Goal: Task Accomplishment & Management: Complete application form

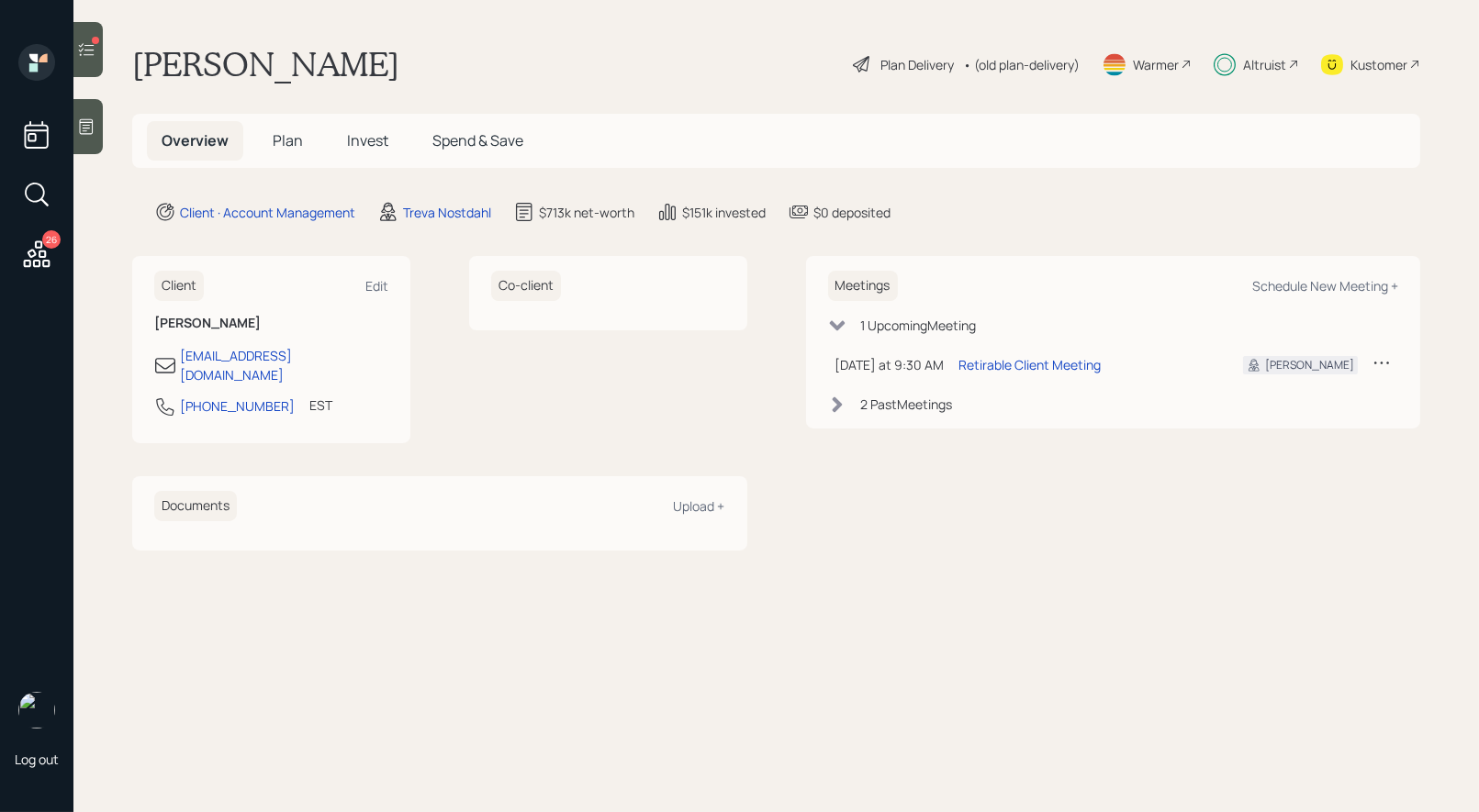
click at [369, 139] on span "Invest" at bounding box center [367, 140] width 41 height 20
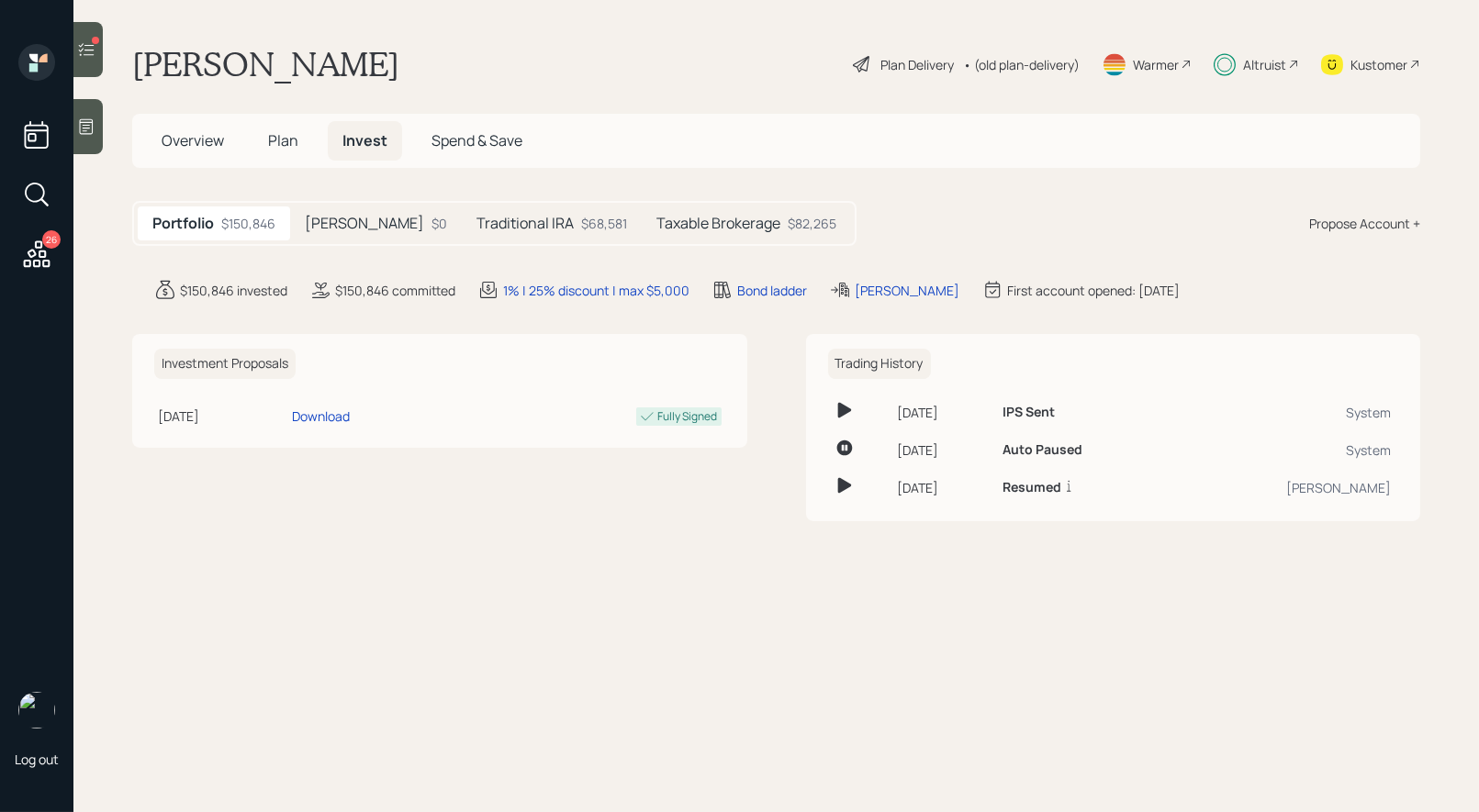
click at [673, 220] on h5 "Taxable Brokerage" at bounding box center [718, 224] width 124 height 17
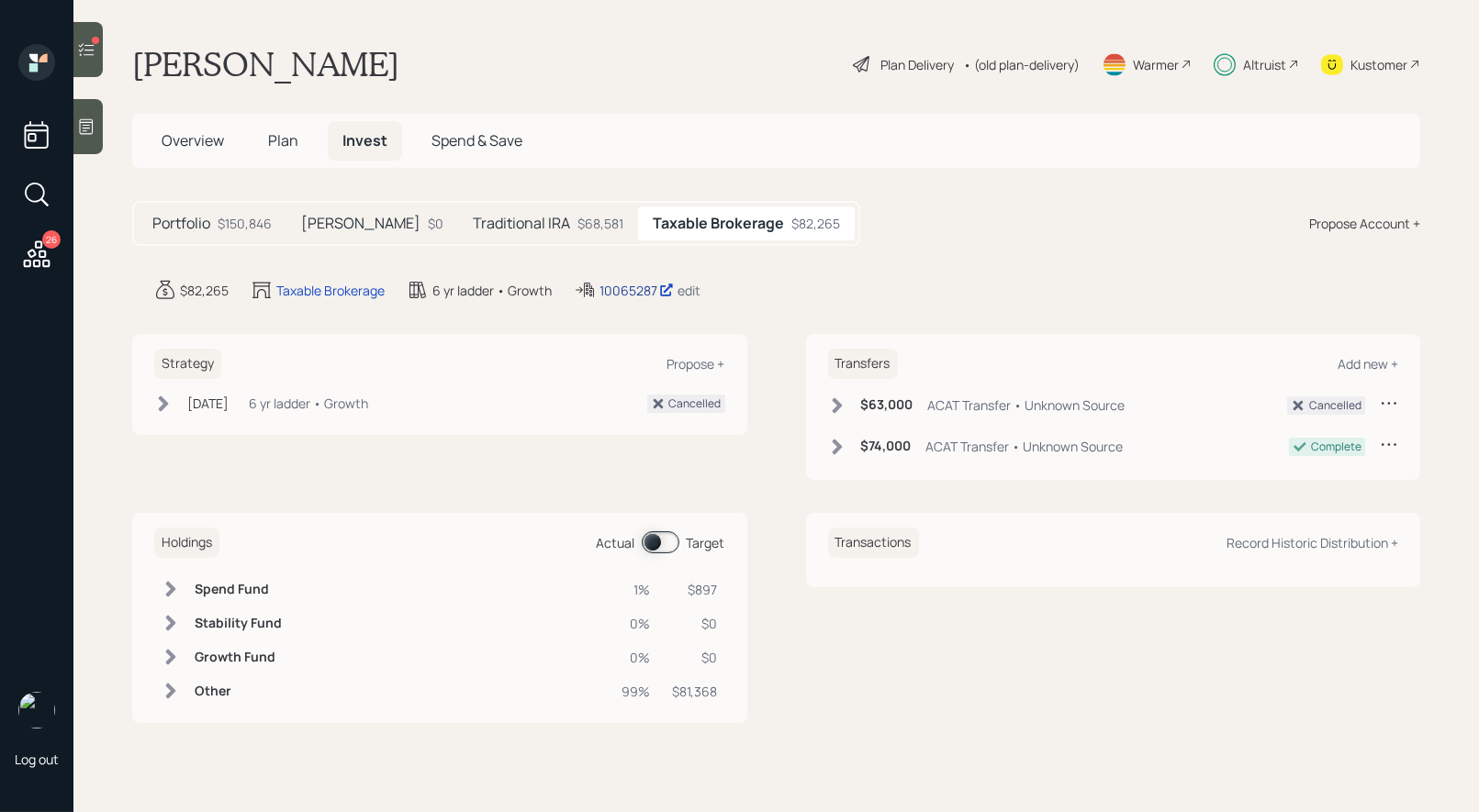
click at [630, 287] on div "10065287" at bounding box center [636, 291] width 74 height 19
click at [282, 141] on span "Plan" at bounding box center [283, 140] width 31 height 20
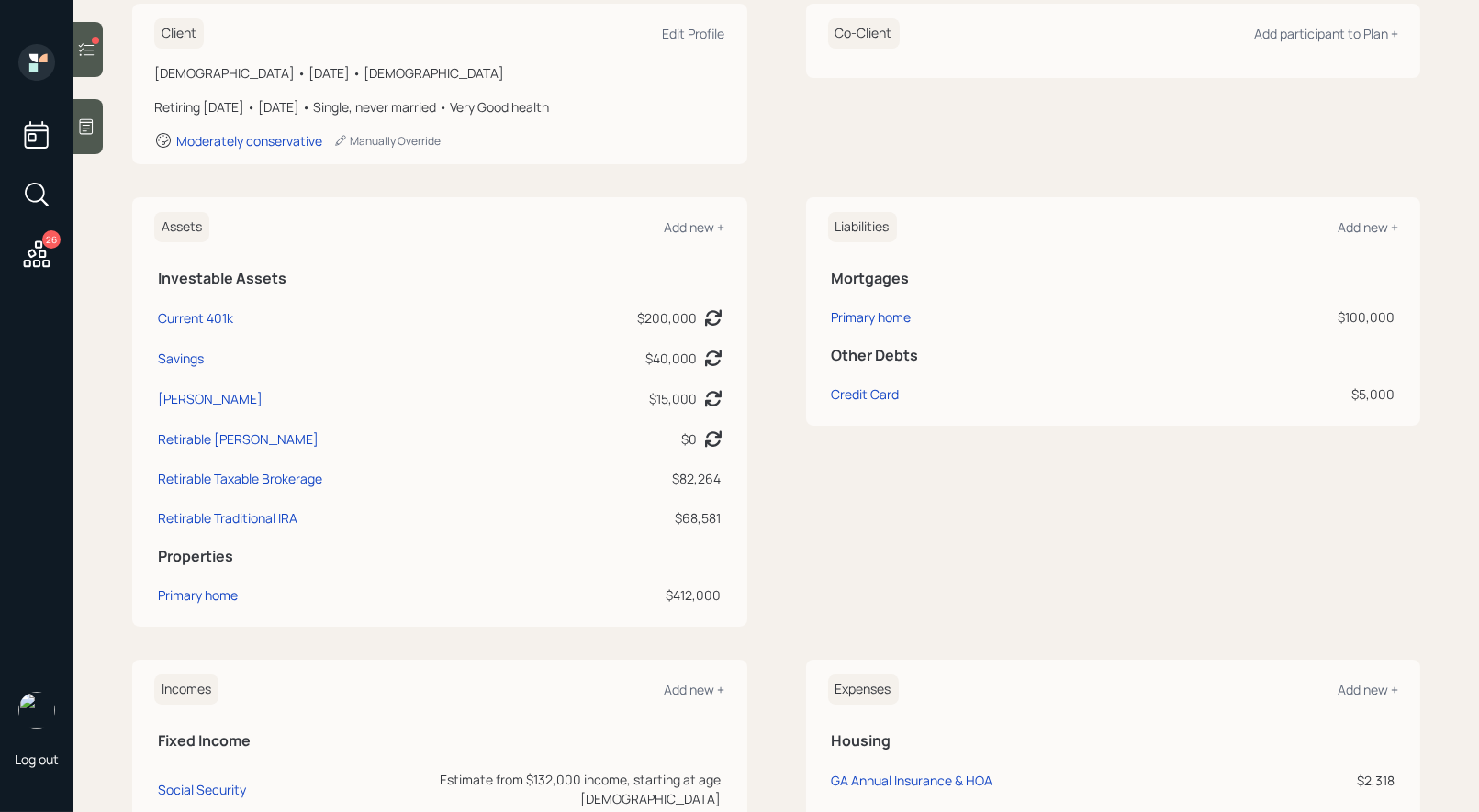
scroll to position [300, 0]
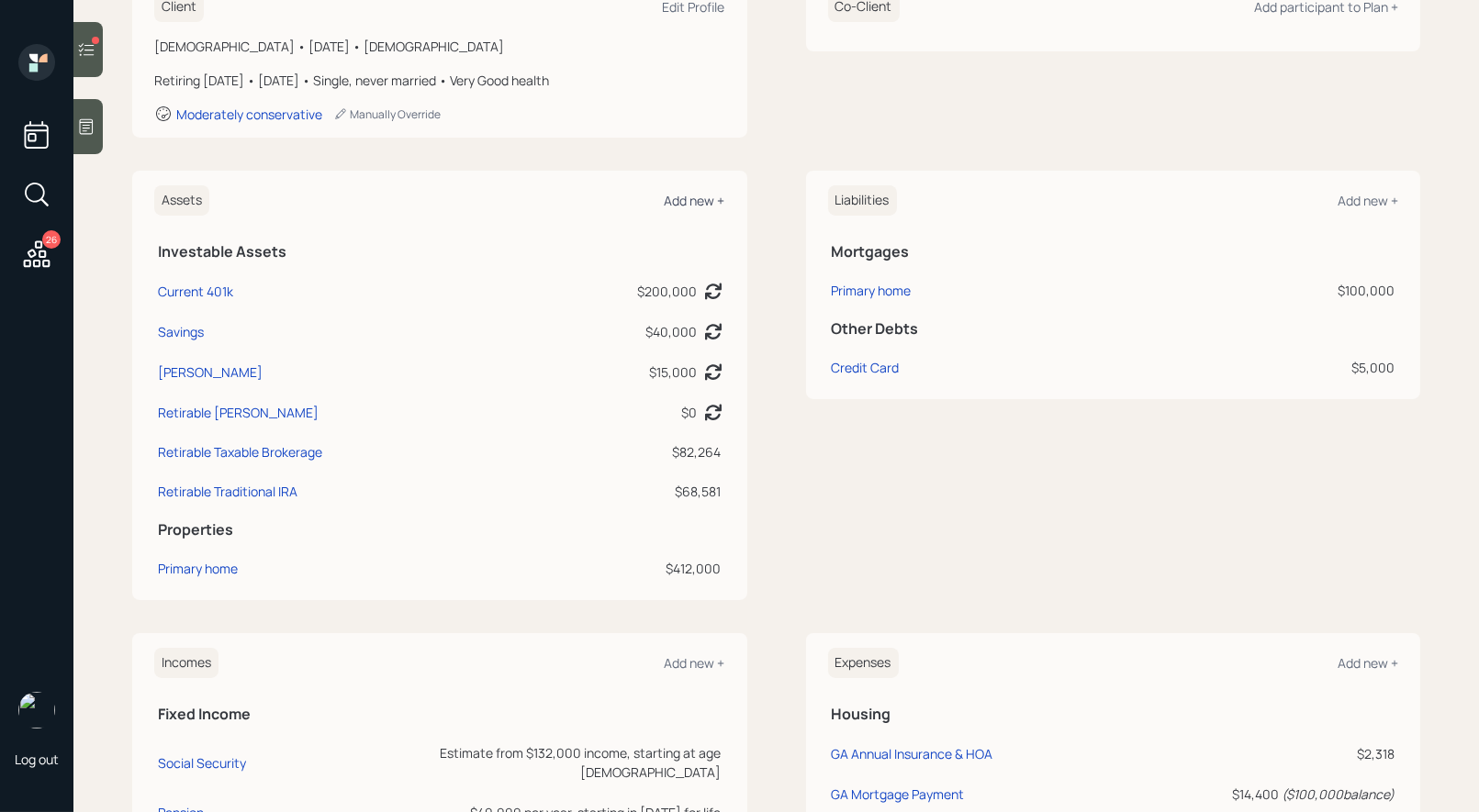
click at [704, 195] on div "Add new +" at bounding box center [694, 201] width 61 height 17
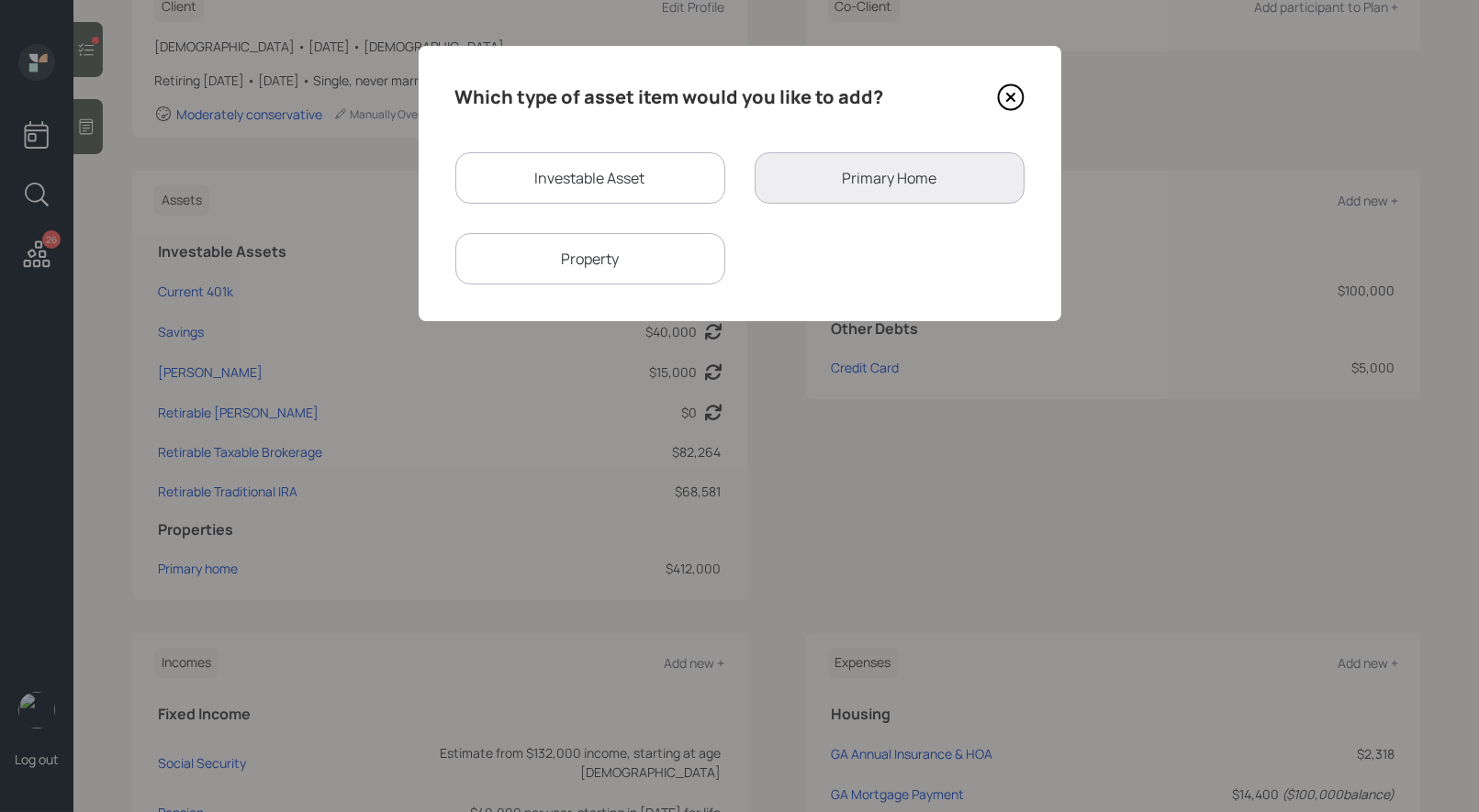
click at [617, 182] on div "Investable Asset" at bounding box center [590, 179] width 270 height 52
select select "taxable"
select select "balanced"
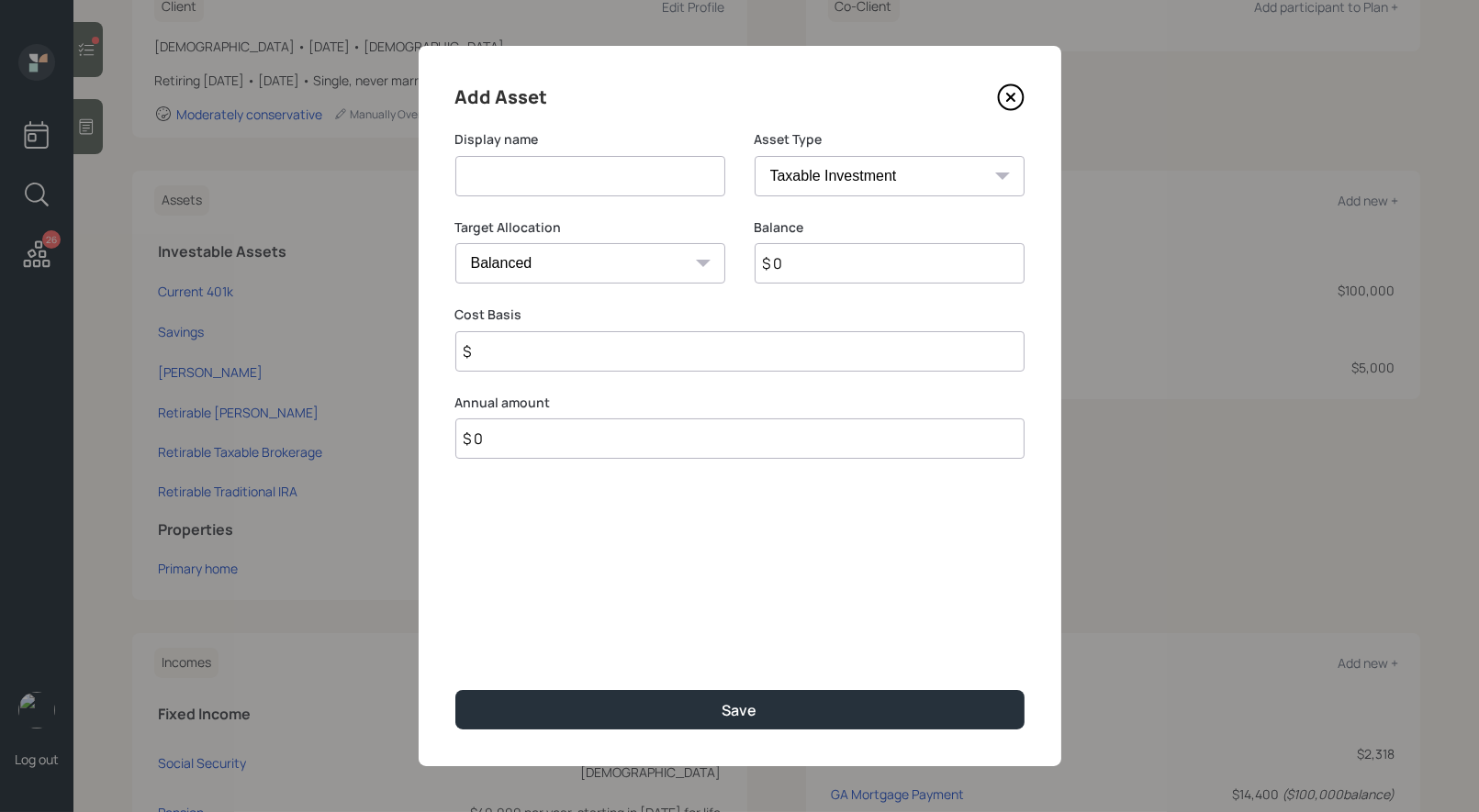
click at [594, 180] on input at bounding box center [590, 177] width 270 height 40
type input "CD's"
click at [796, 264] on input "$ 0" at bounding box center [889, 263] width 270 height 40
type input "$ 40,000"
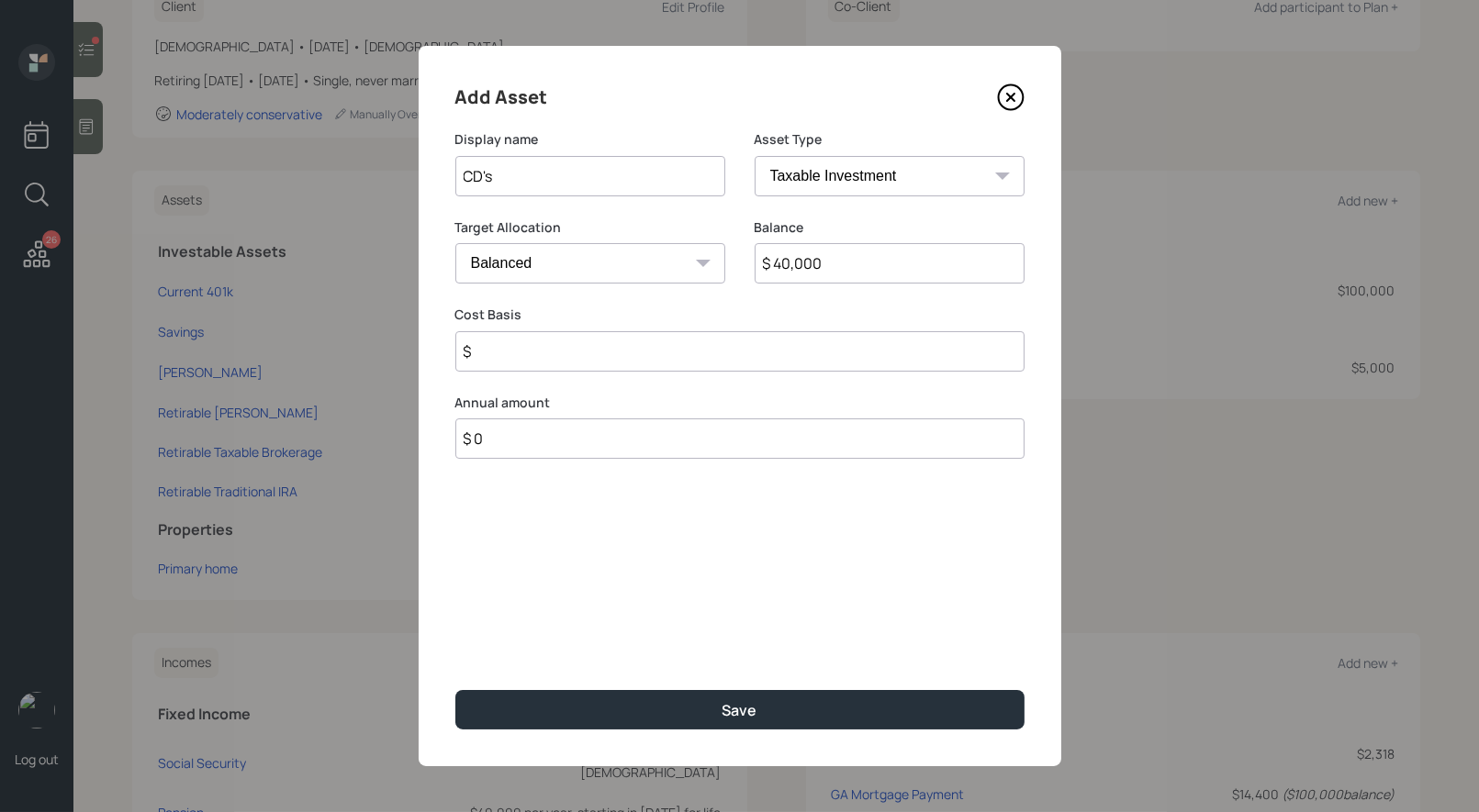
click at [601, 268] on select "Cash Conservative Balanced Aggressive" at bounding box center [590, 263] width 270 height 40
select select "conservative"
click at [455, 243] on select "Cash Conservative Balanced Aggressive" at bounding box center [590, 263] width 270 height 40
click at [597, 354] on input "$" at bounding box center [740, 351] width 570 height 40
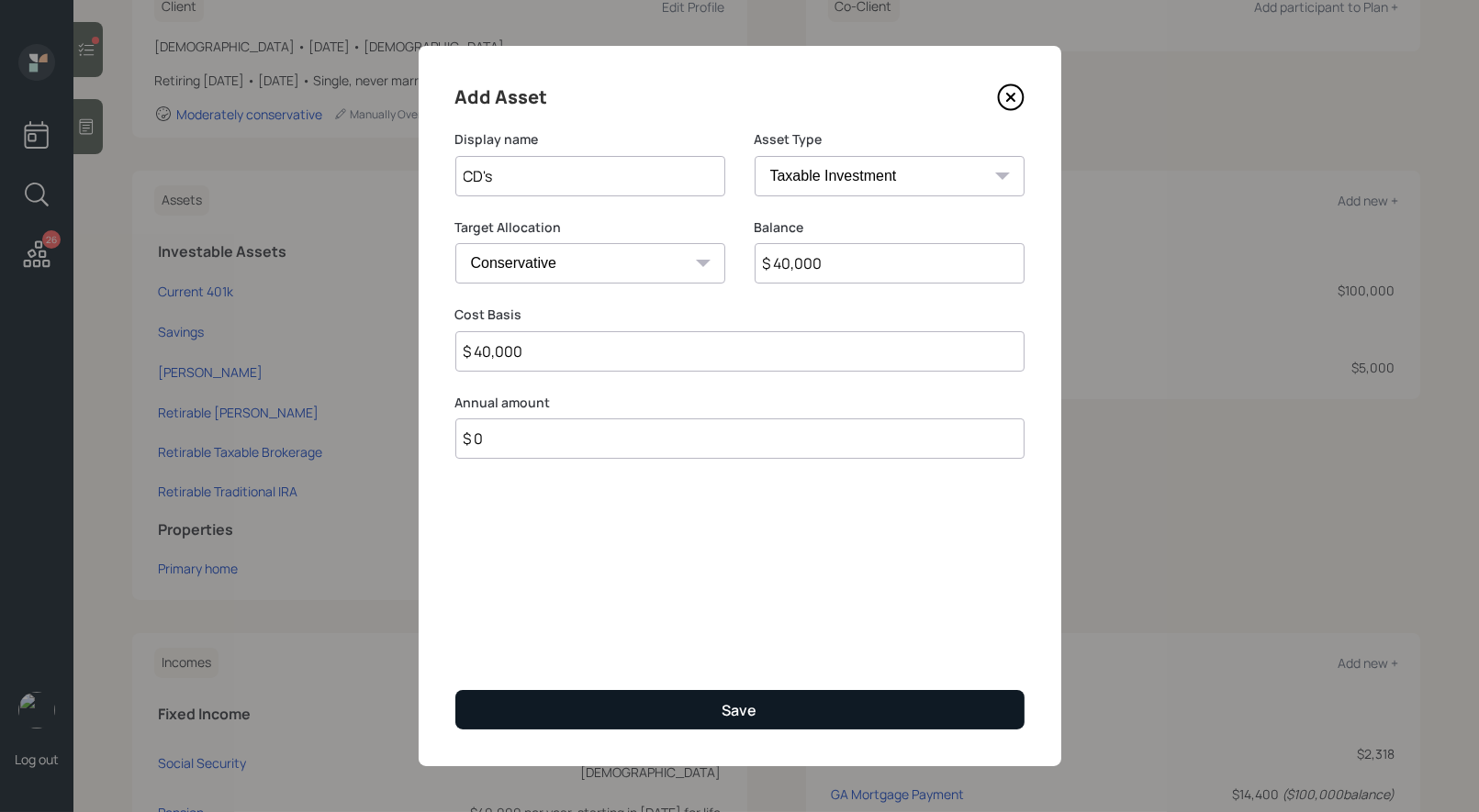
type input "$ 40,000"
click at [619, 705] on button "Save" at bounding box center [740, 709] width 570 height 39
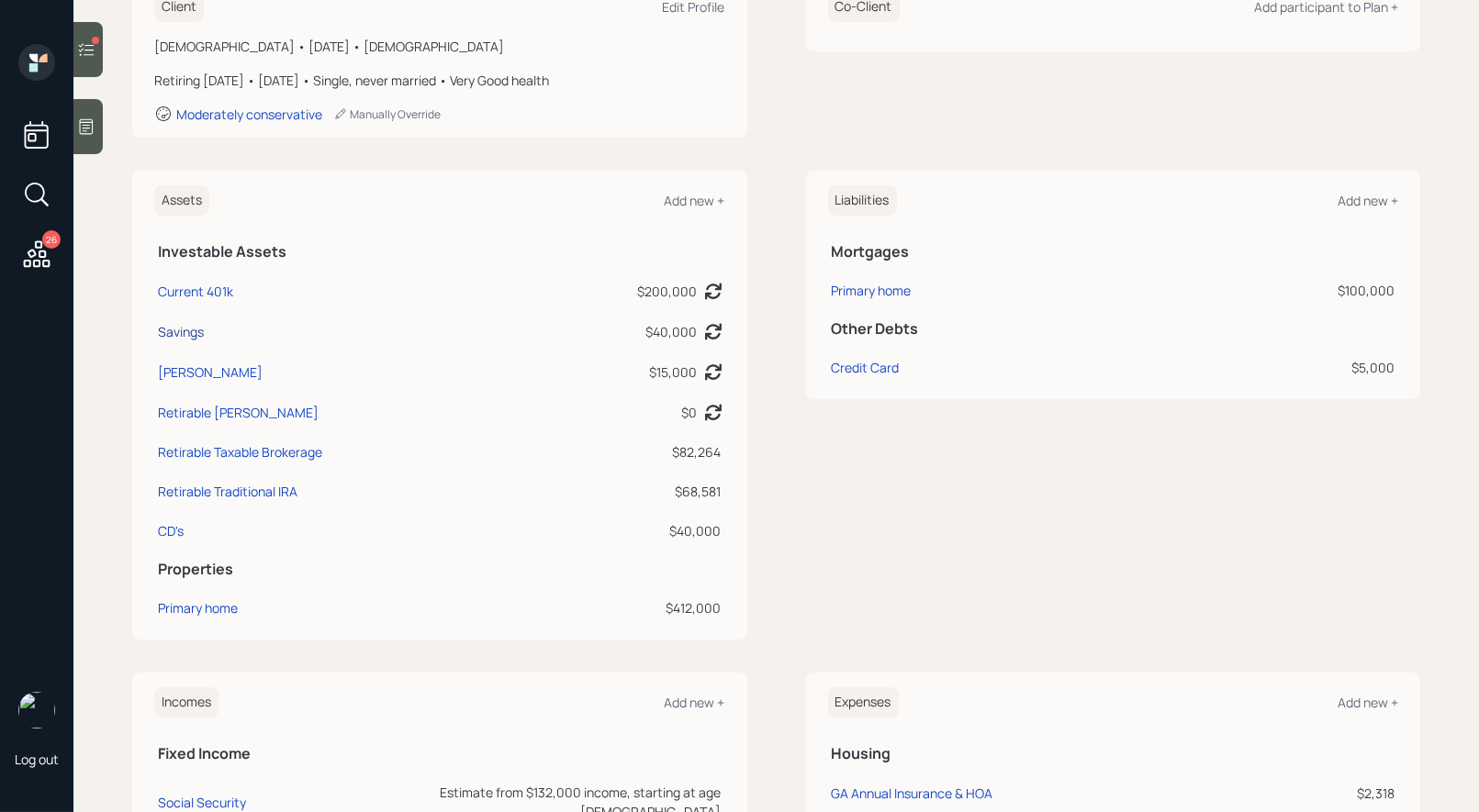
click at [187, 329] on div "Savings" at bounding box center [181, 332] width 46 height 19
select select "emergency_fund"
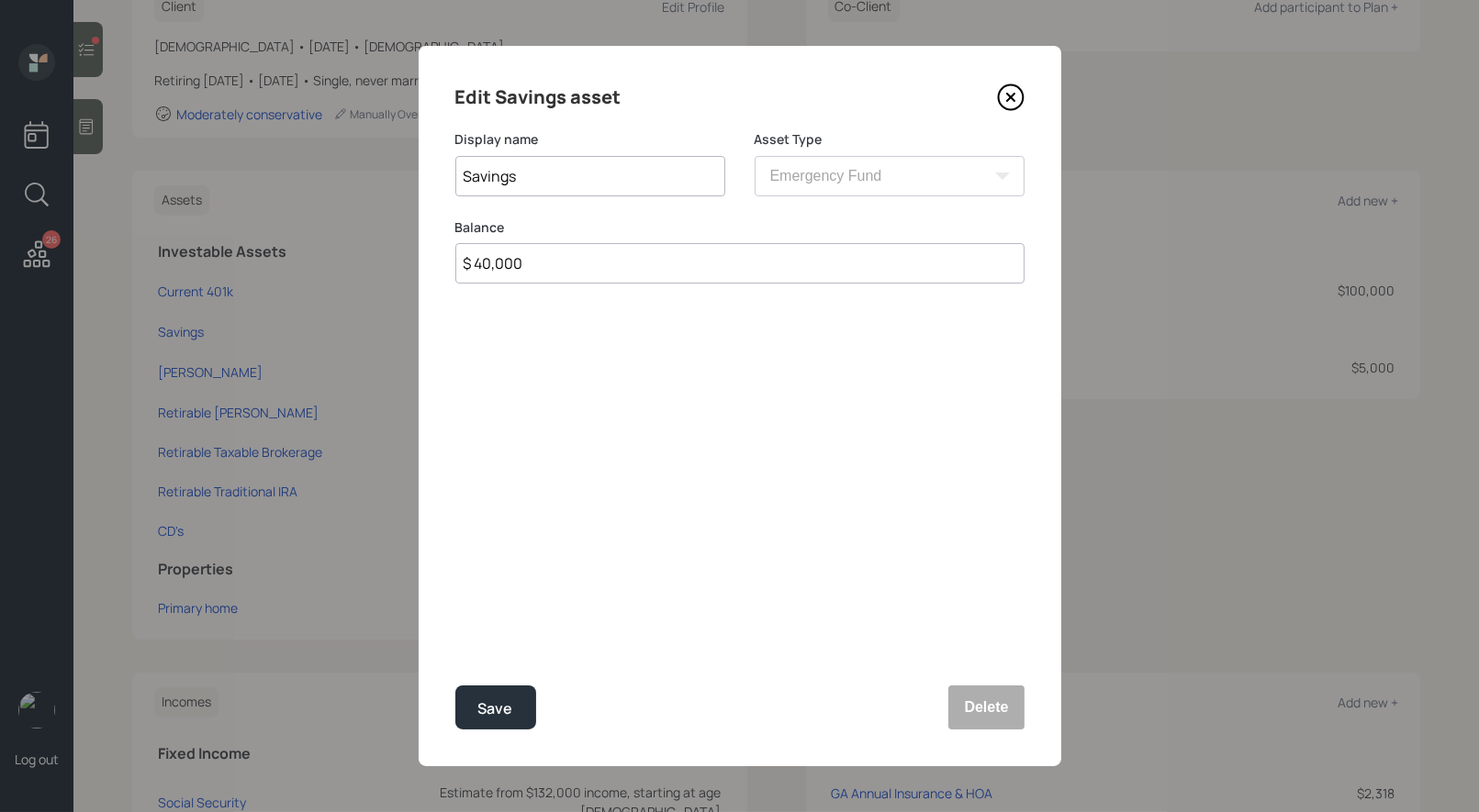
click at [689, 270] on input "$ 40,000" at bounding box center [740, 263] width 570 height 40
type input "$ 50,000"
click at [510, 707] on div "Save" at bounding box center [496, 709] width 35 height 25
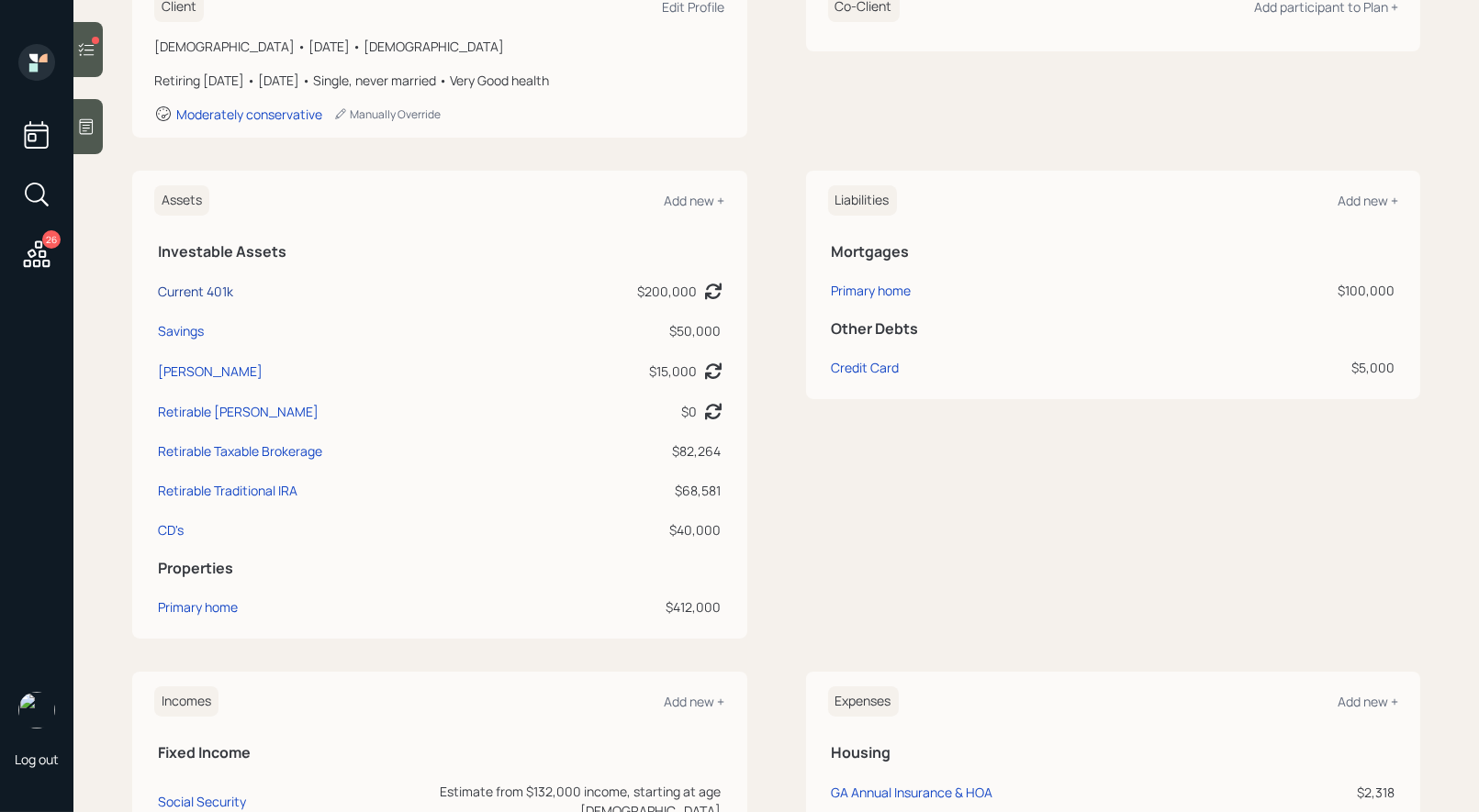
click at [197, 281] on div "Current 401k" at bounding box center [195, 291] width 75 height 19
select select "company_sponsored"
select select "balanced"
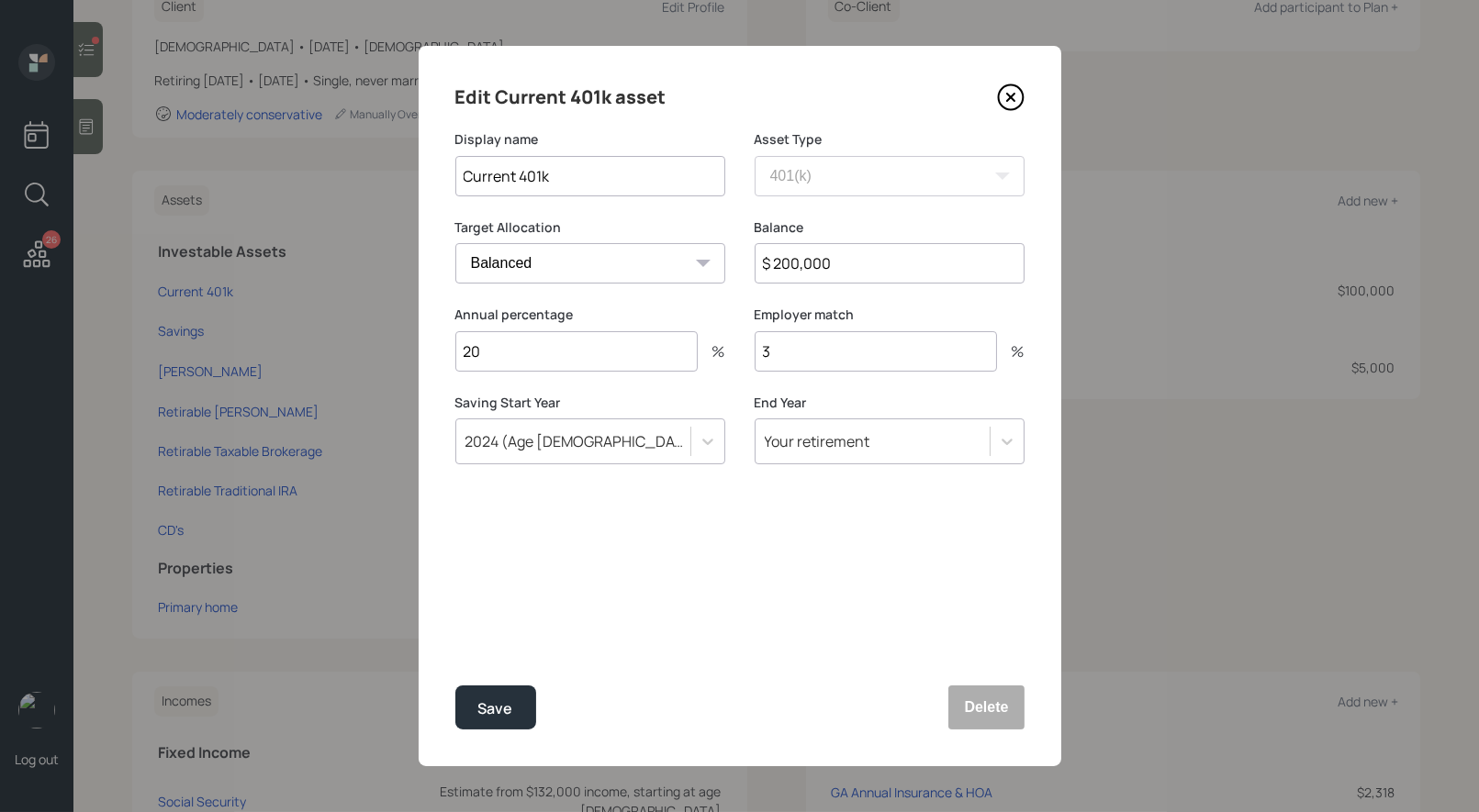
click at [847, 267] on input "$ 200,000" at bounding box center [889, 263] width 270 height 40
type input "$ 296,000"
click at [501, 700] on div "Save" at bounding box center [496, 709] width 35 height 25
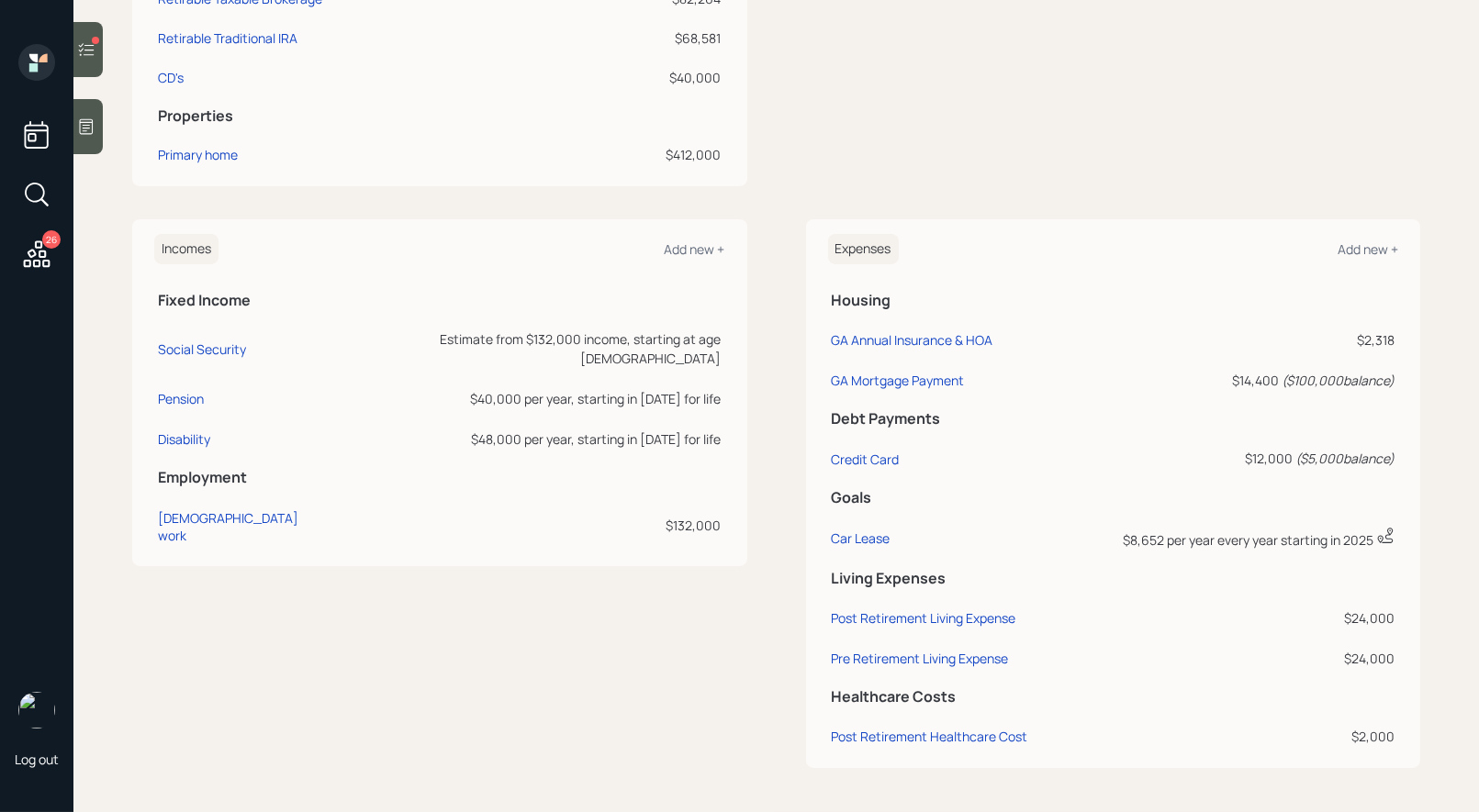
scroll to position [322, 0]
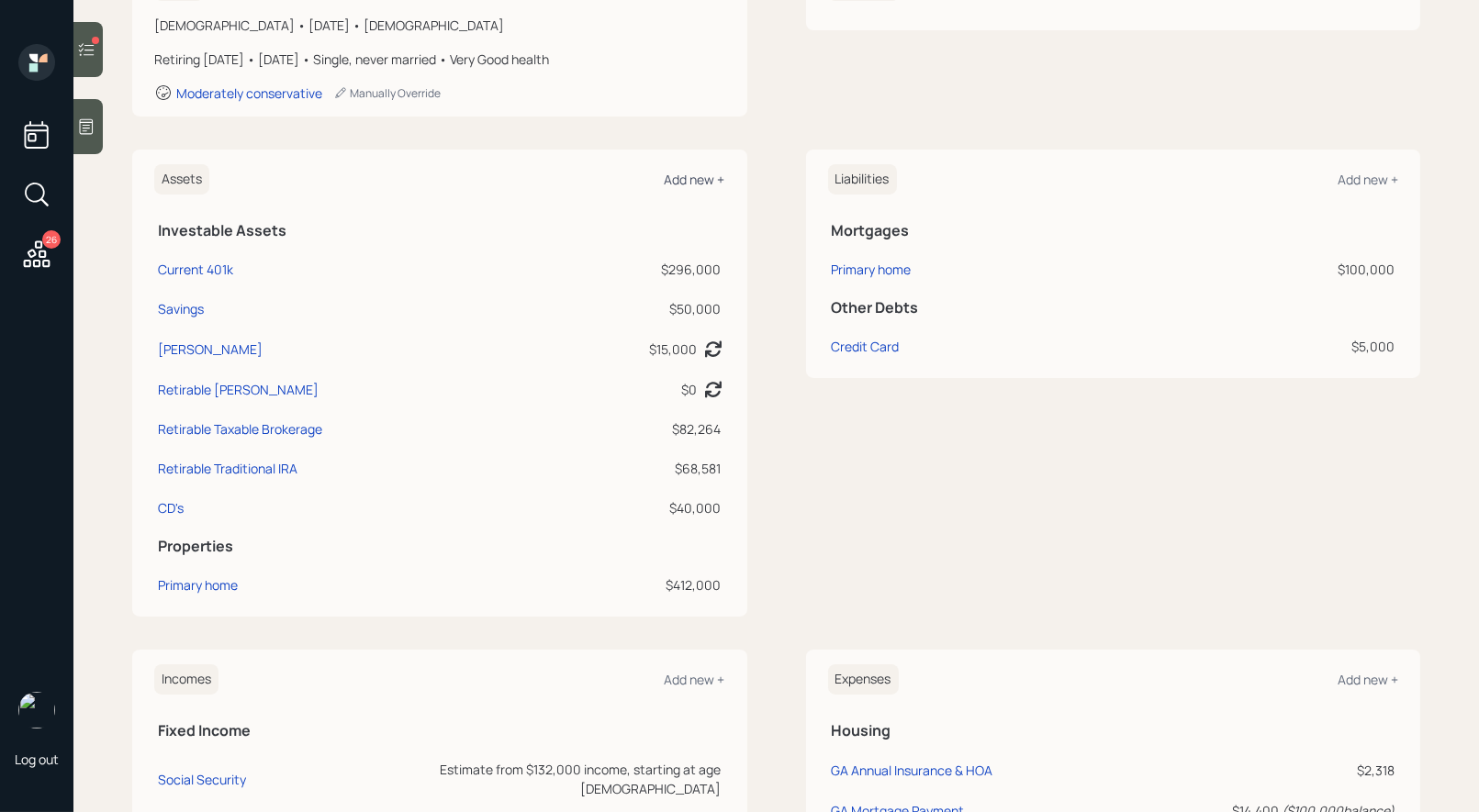
click at [686, 178] on div "Add new +" at bounding box center [694, 179] width 61 height 17
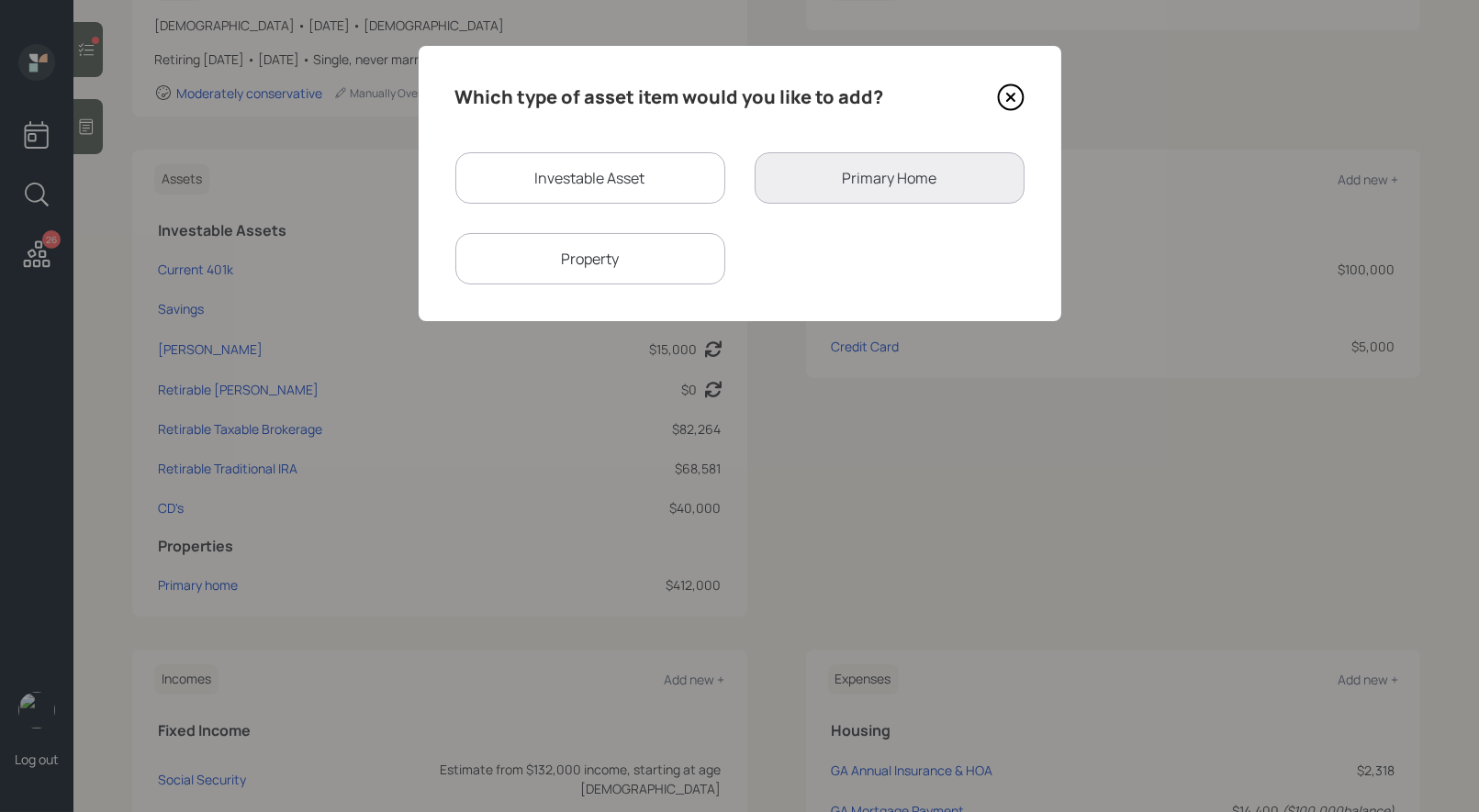
click at [618, 178] on div "Investable Asset" at bounding box center [590, 179] width 270 height 52
select select "taxable"
select select "balanced"
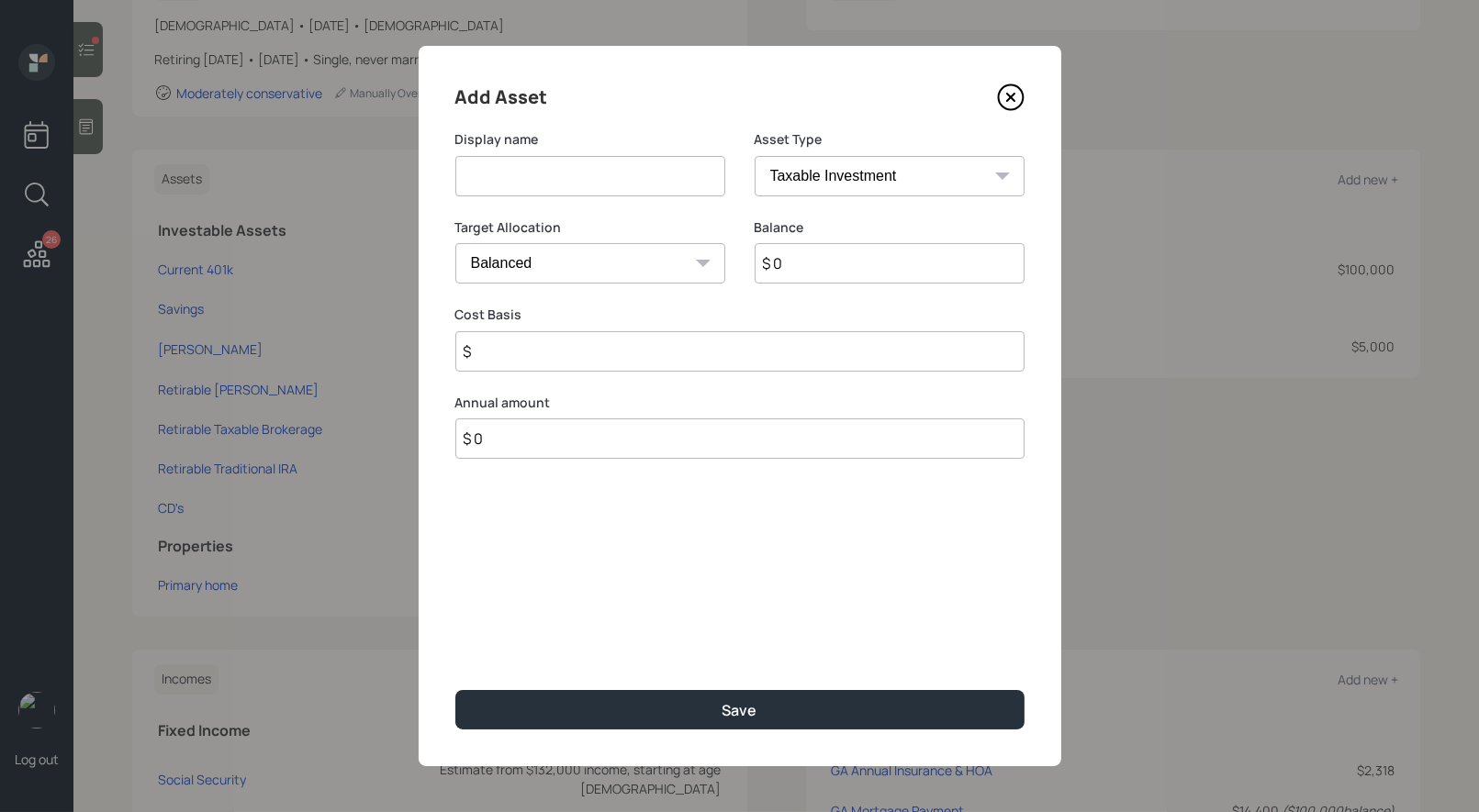
click at [573, 182] on input at bounding box center [590, 177] width 270 height 40
type input "American Century"
click at [876, 178] on select "SEP [PERSON_NAME] IRA 401(k) [PERSON_NAME] 401(k) 403(b) [PERSON_NAME] 403(b) 4…" at bounding box center [889, 177] width 270 height 40
select select "company_sponsored"
click at [755, 156] on select "SEP [PERSON_NAME] IRA 401(k) [PERSON_NAME] 401(k) 403(b) [PERSON_NAME] 403(b) 4…" at bounding box center [889, 177] width 270 height 40
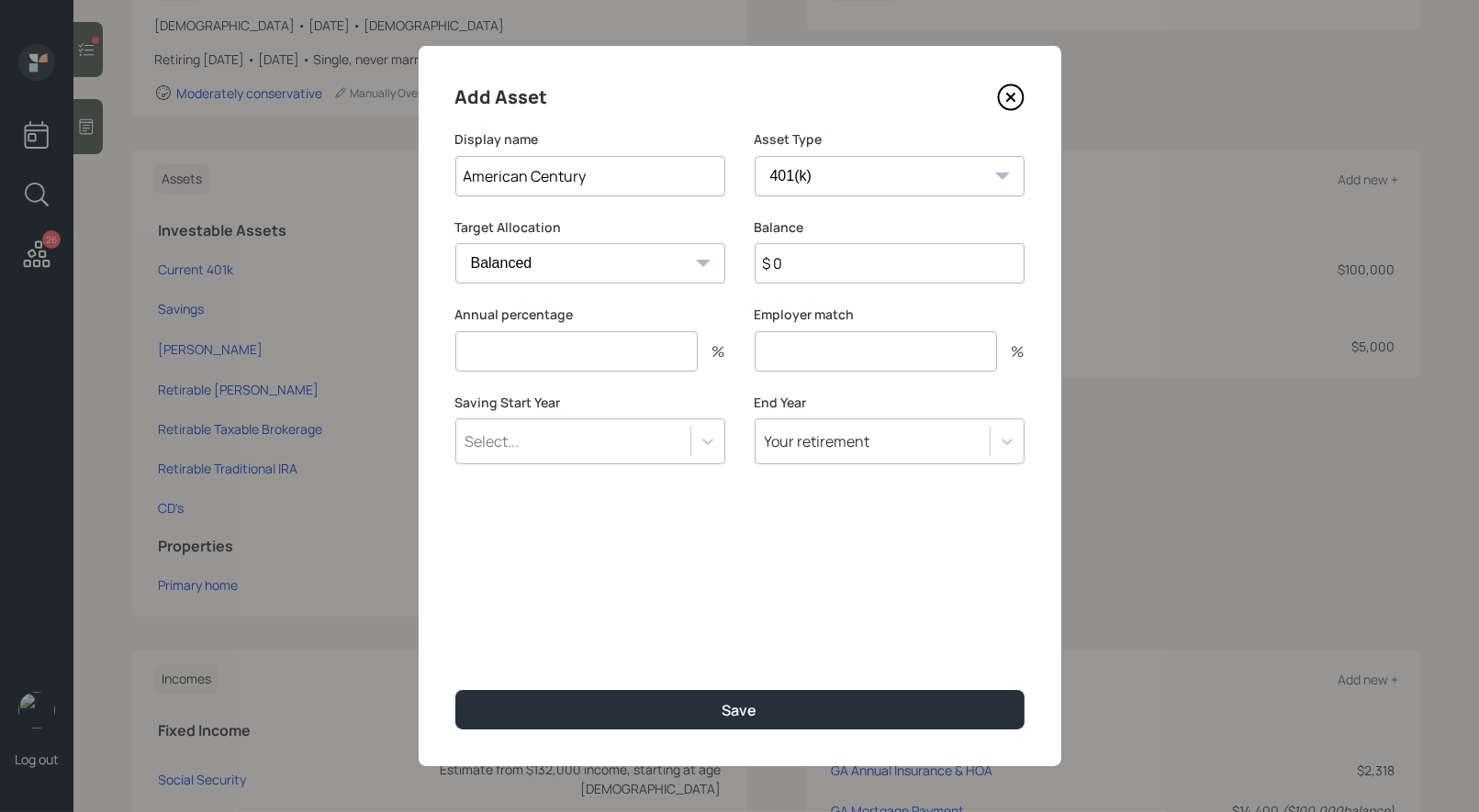
click at [812, 266] on input "$ 0" at bounding box center [889, 263] width 270 height 40
type input "$ 16,000"
click at [556, 356] on input "number" at bounding box center [576, 351] width 242 height 40
type input "0"
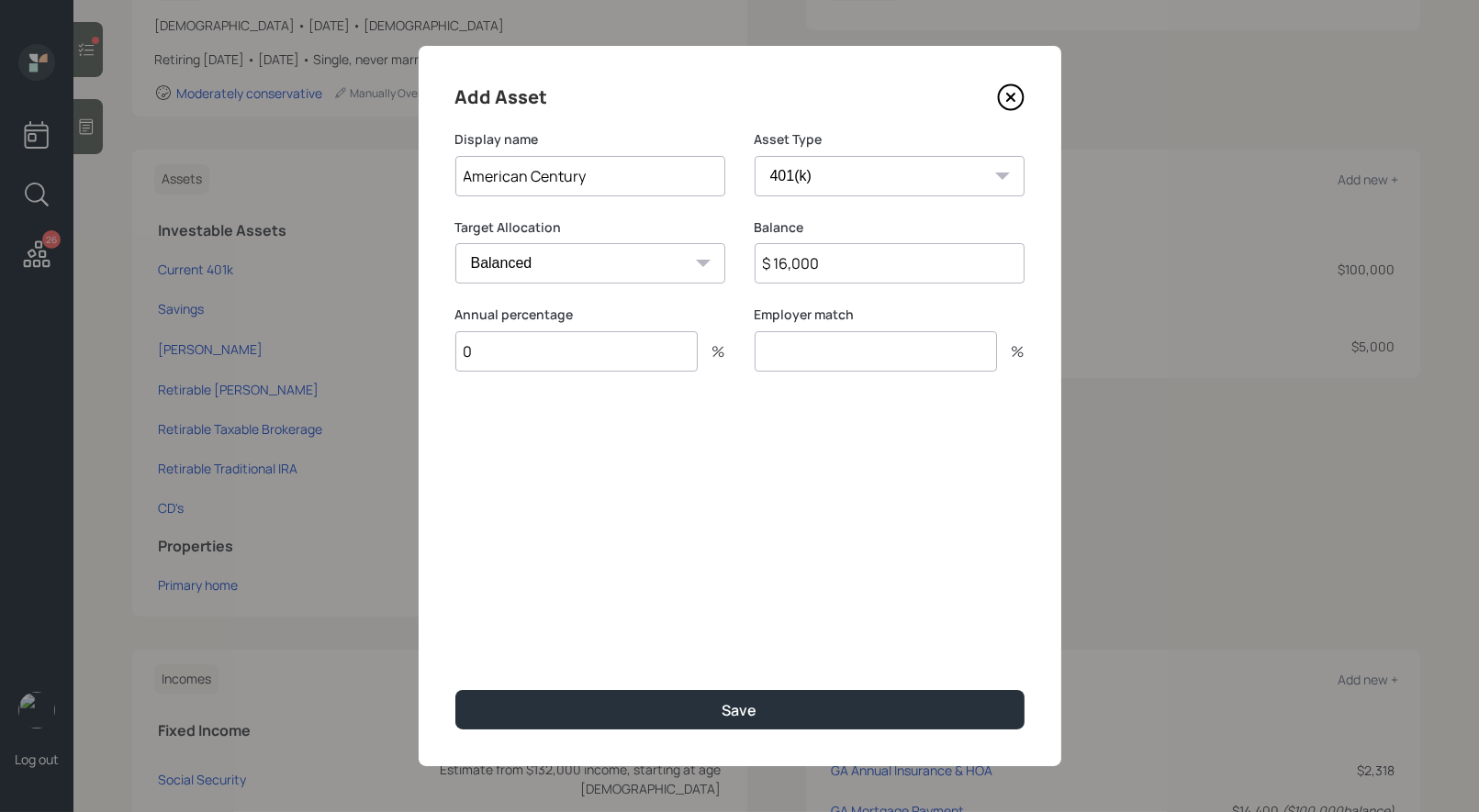
click at [879, 355] on input "number" at bounding box center [876, 351] width 242 height 40
type input "0"
click at [1007, 100] on icon at bounding box center [1010, 98] width 8 height 8
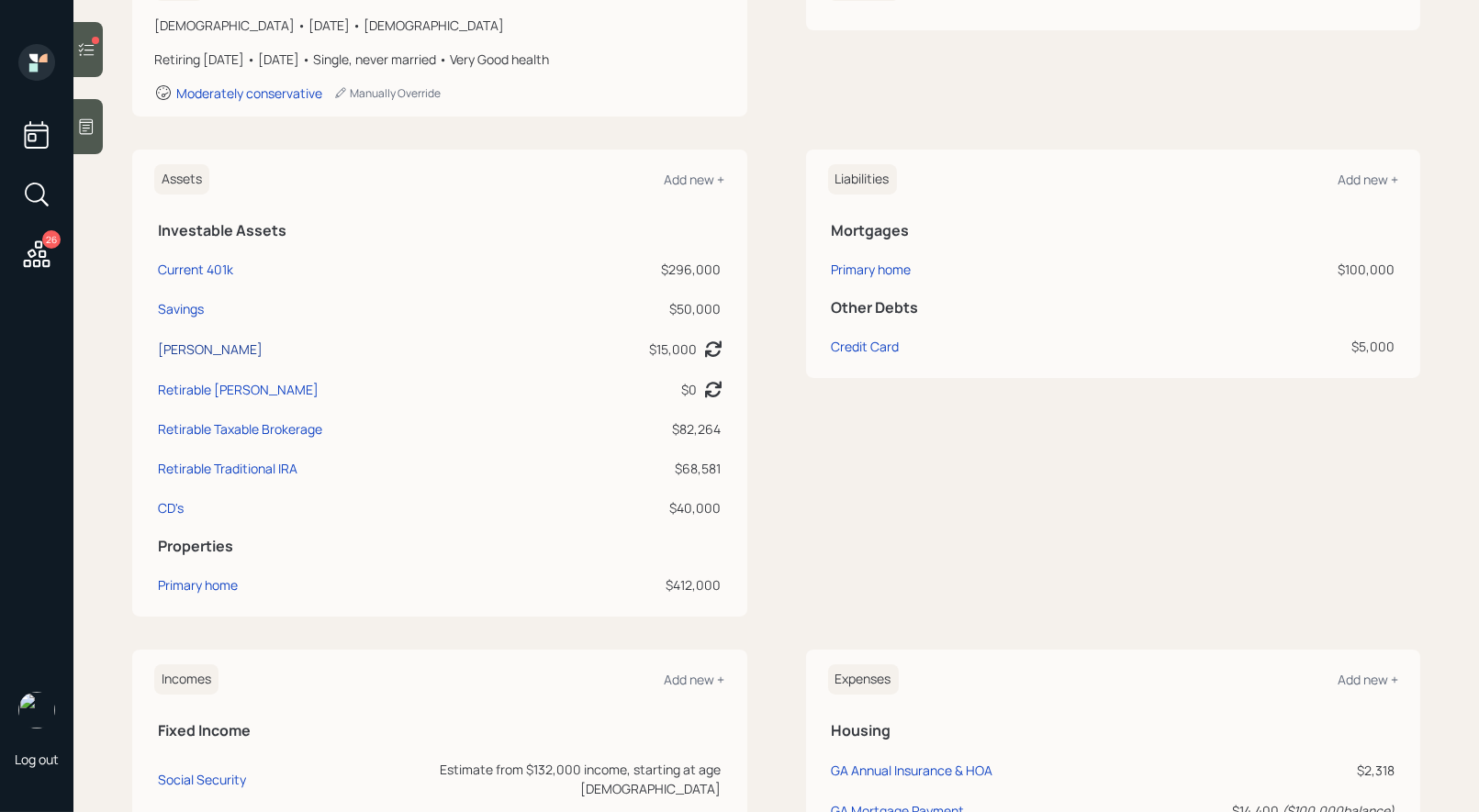
click at [185, 344] on div "[PERSON_NAME]" at bounding box center [209, 349] width 105 height 19
select select "roth_ira"
select select "balanced"
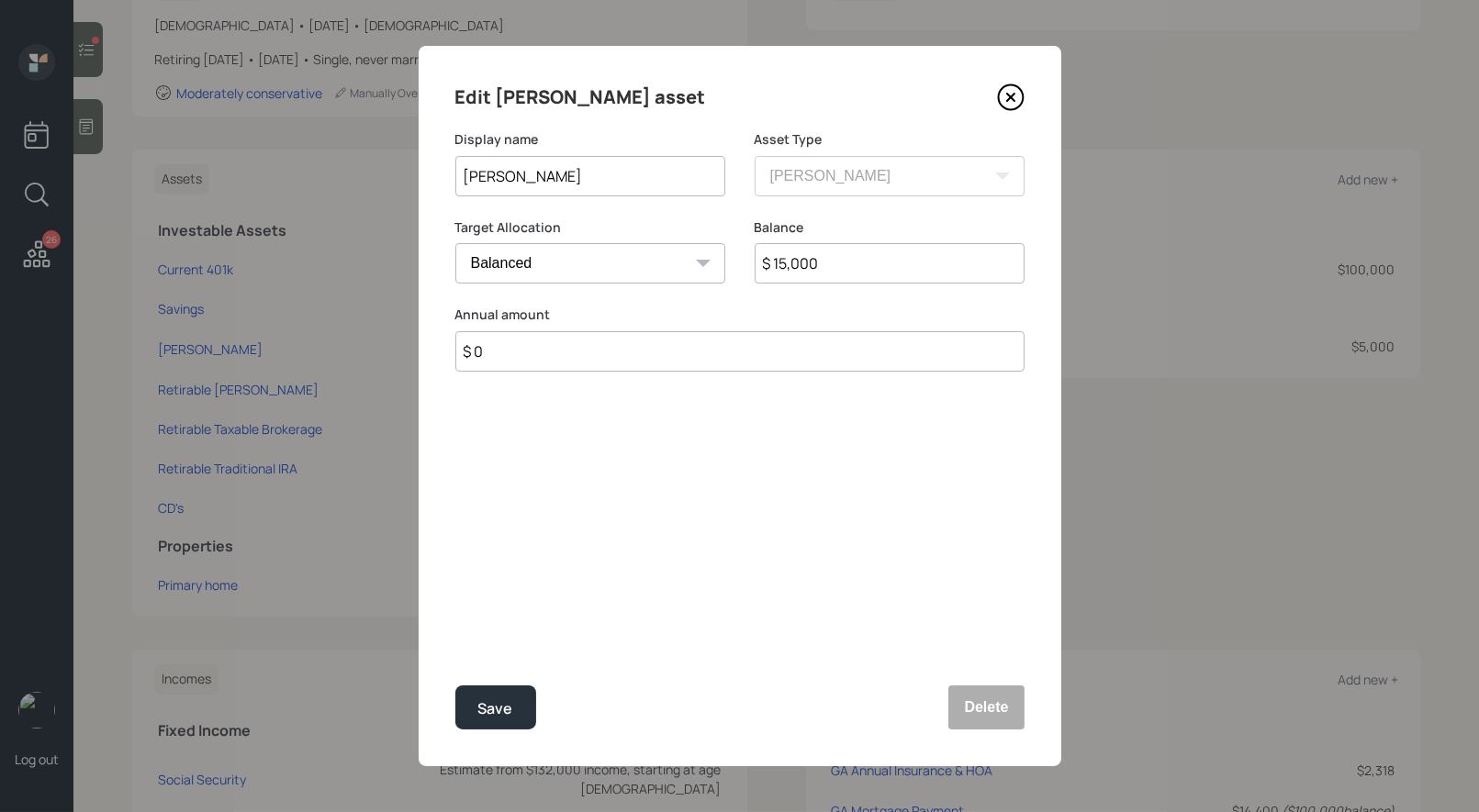
click at [561, 180] on input "[PERSON_NAME]" at bounding box center [590, 177] width 270 height 40
type input "[PERSON_NAME] / American Century"
click at [510, 715] on div "Save" at bounding box center [496, 709] width 35 height 25
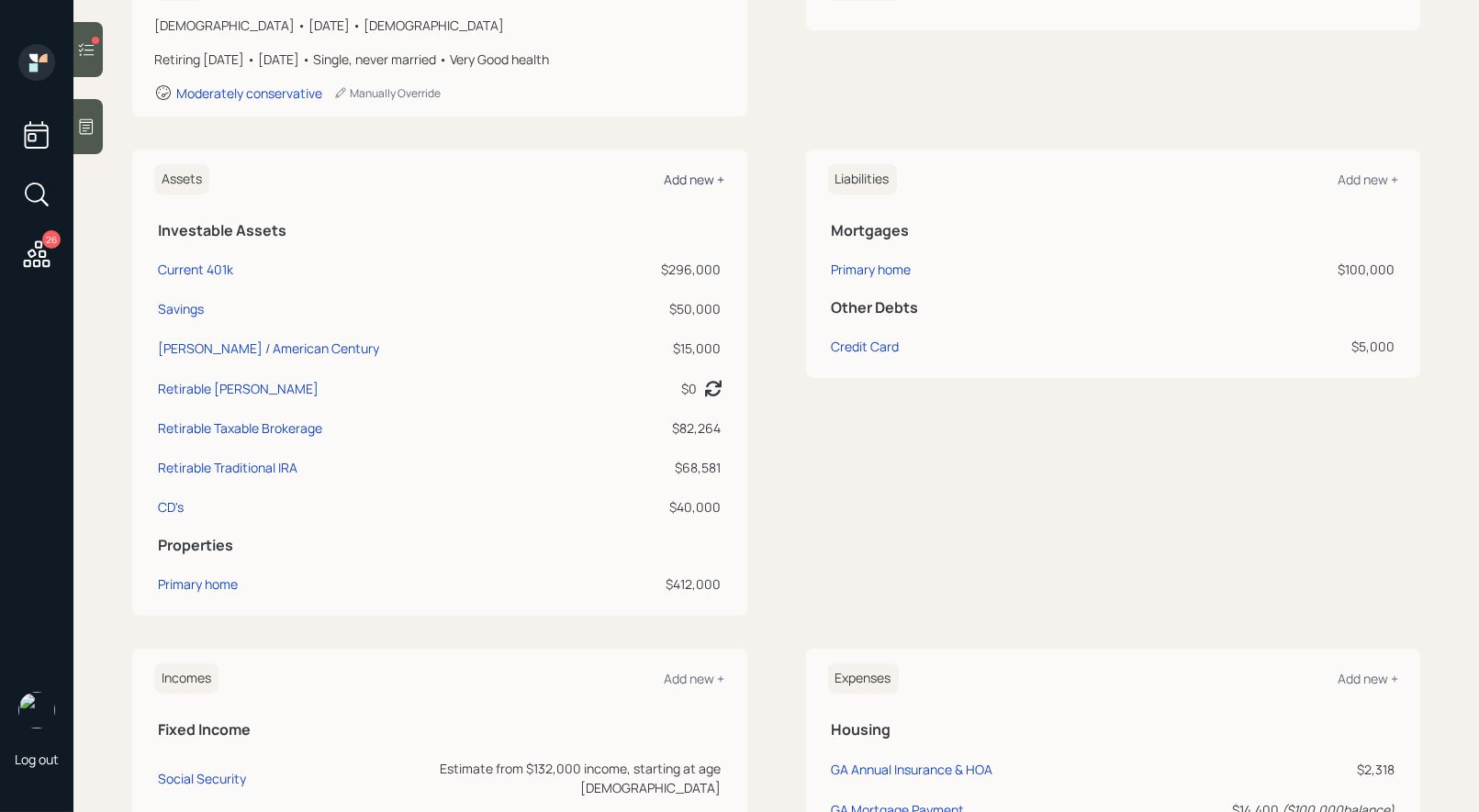
click at [703, 178] on div "Add new +" at bounding box center [694, 179] width 61 height 17
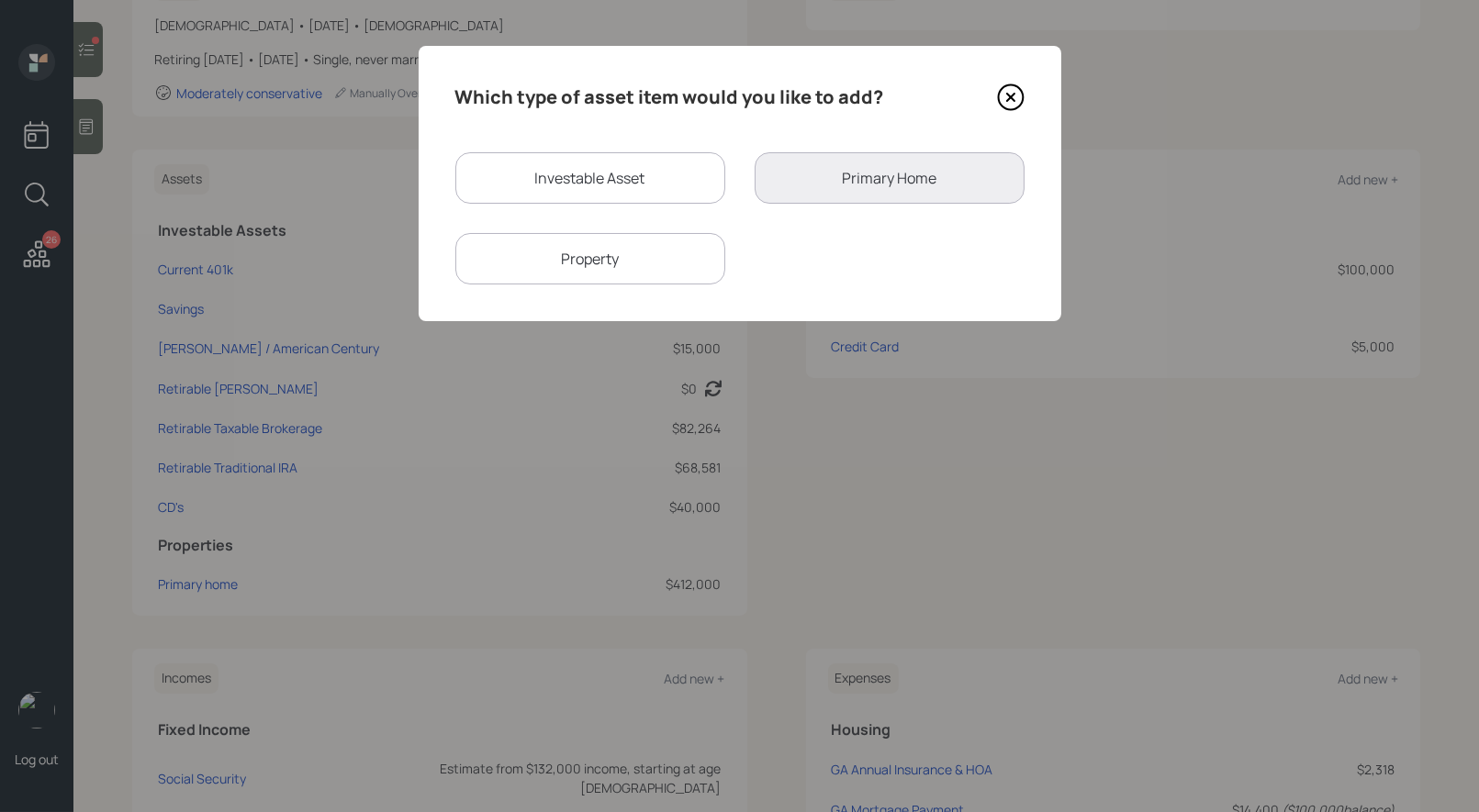
click at [589, 181] on div "Investable Asset" at bounding box center [590, 179] width 270 height 52
select select "taxable"
select select "balanced"
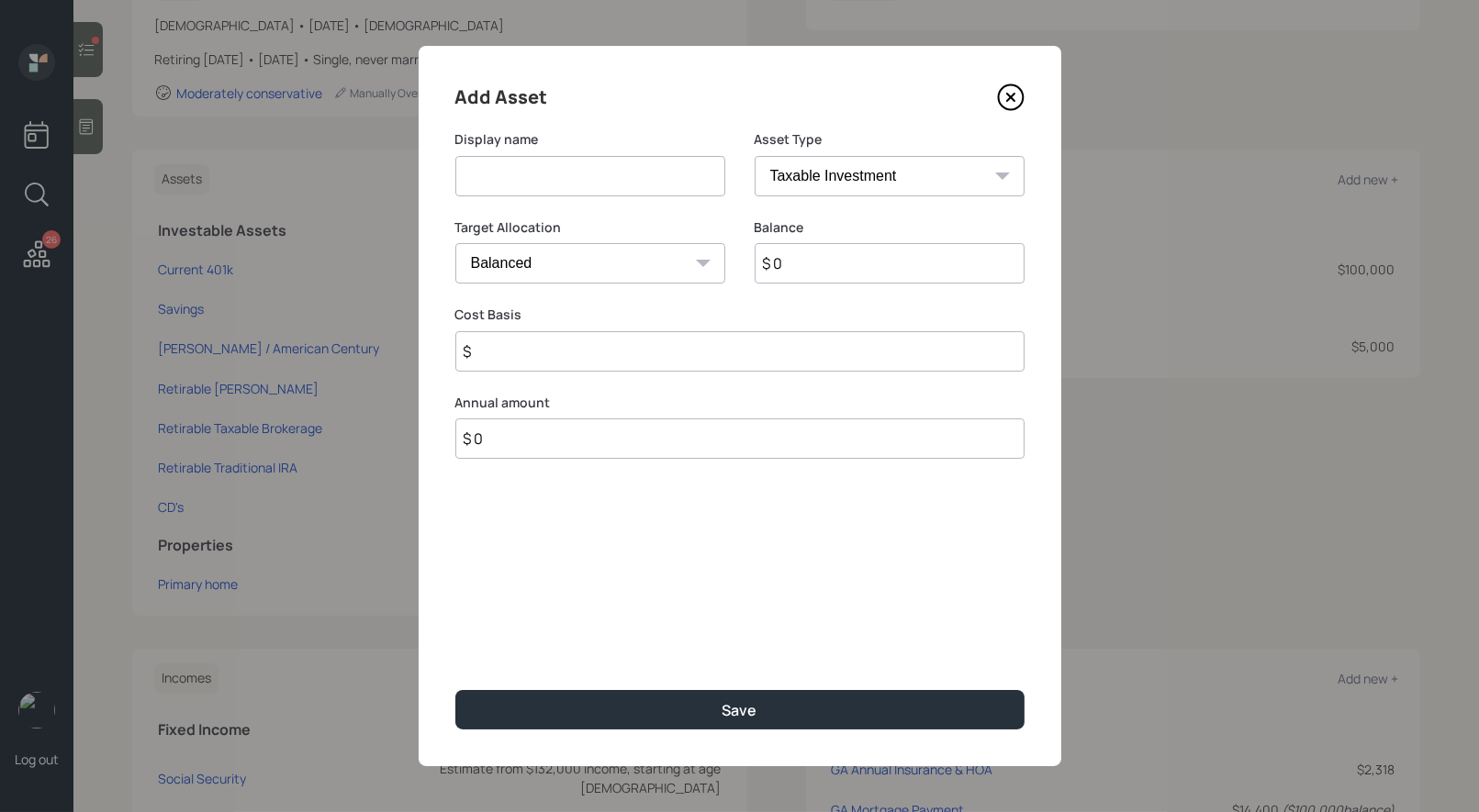
click at [571, 188] on input at bounding box center [590, 177] width 270 height 40
type input "[PERSON_NAME] Brokerage"
click at [871, 184] on select "SEP [PERSON_NAME] IRA 401(k) [PERSON_NAME] 401(k) 403(b) [PERSON_NAME] 403(b) 4…" at bounding box center [889, 177] width 270 height 40
select select "ira"
click at [755, 156] on select "SEP [PERSON_NAME] IRA 401(k) [PERSON_NAME] 401(k) 403(b) [PERSON_NAME] 403(b) 4…" at bounding box center [889, 177] width 270 height 40
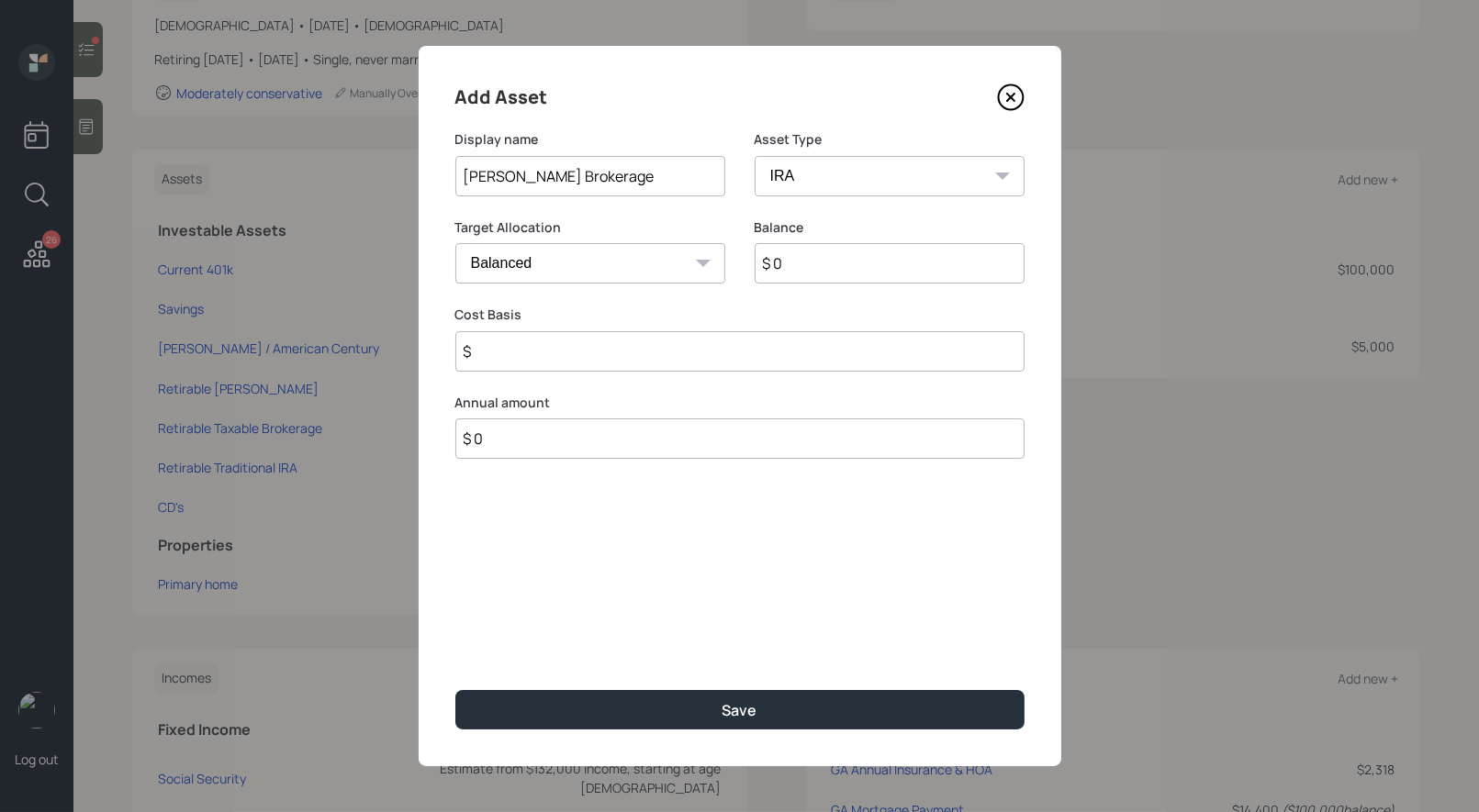
type input "$"
click at [803, 273] on input "$ 0" at bounding box center [889, 263] width 270 height 40
type input "$ 5,000"
click at [575, 366] on input "$" at bounding box center [740, 351] width 570 height 40
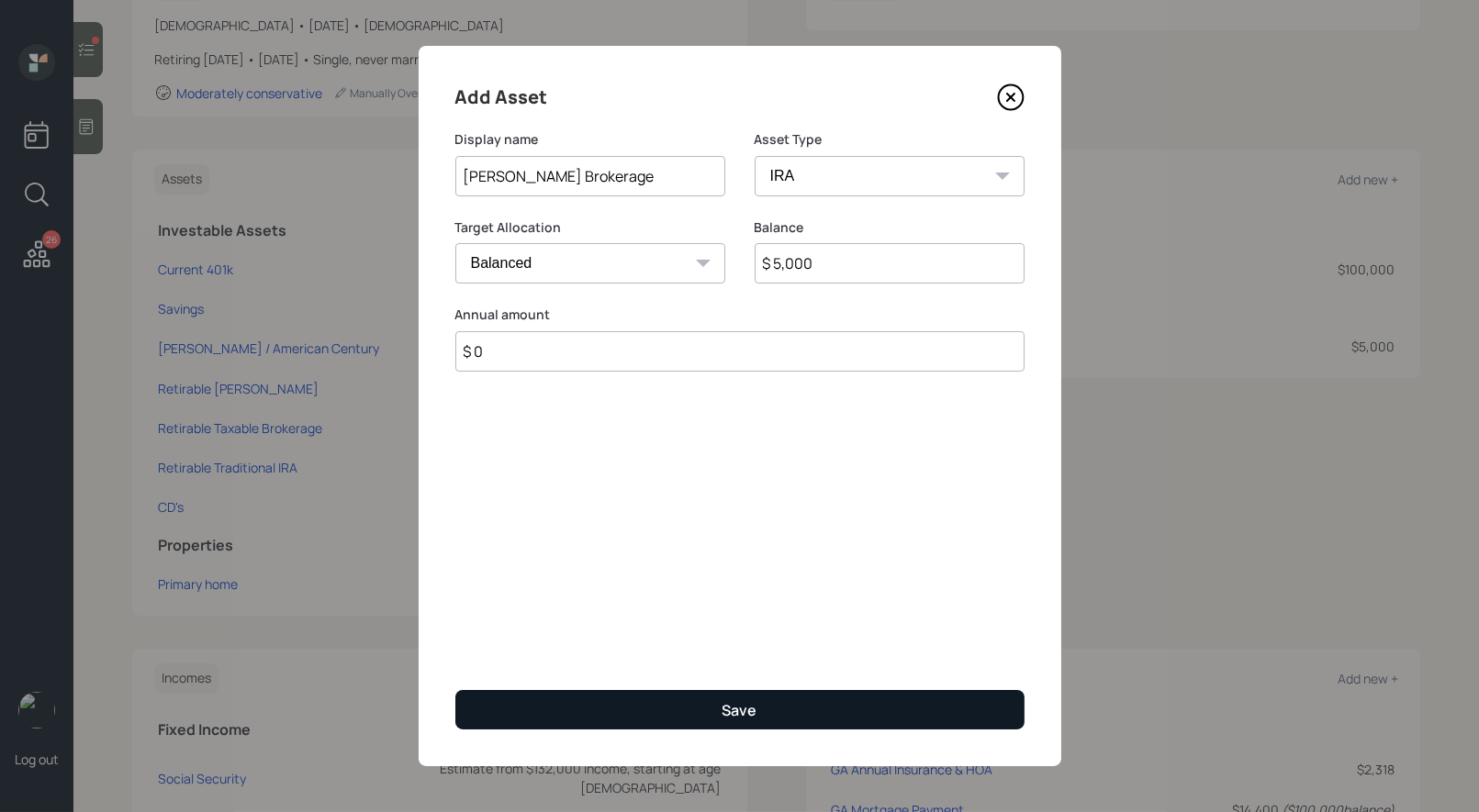
type input "$ 0"
click at [620, 713] on button "Save" at bounding box center [740, 709] width 570 height 39
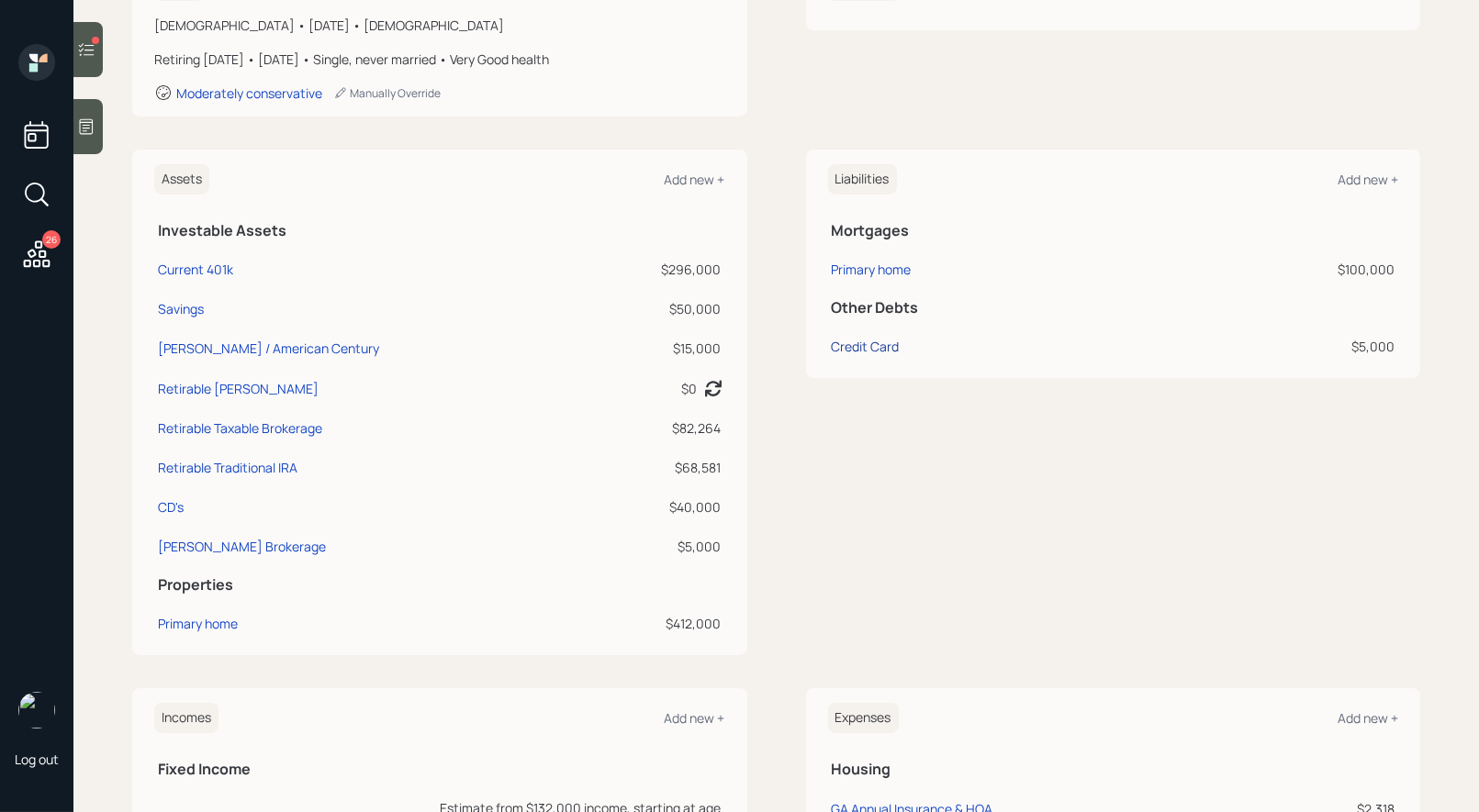
click at [877, 344] on div "Credit Card" at bounding box center [865, 346] width 68 height 19
select select "credit_card"
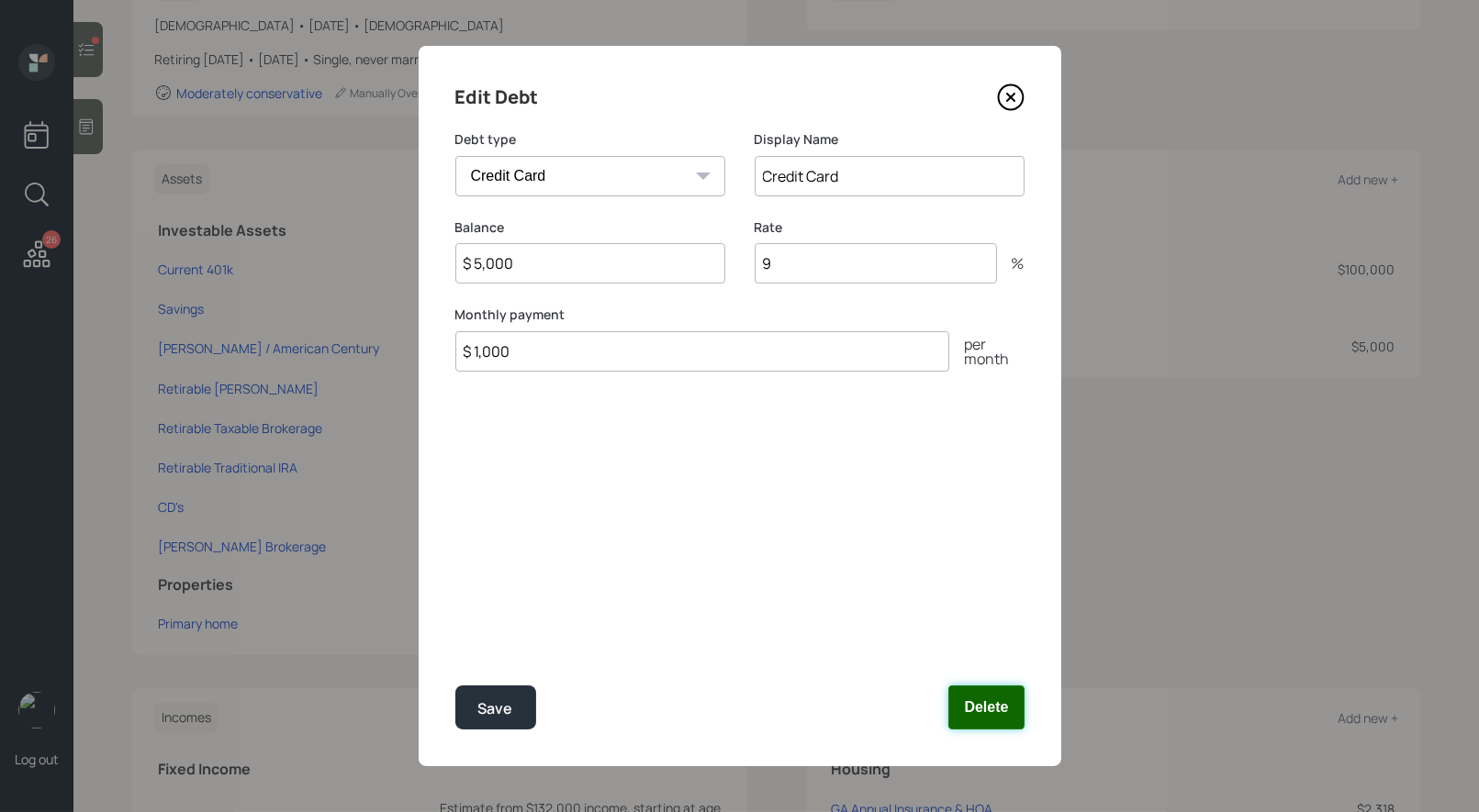
click at [1004, 696] on button "Delete" at bounding box center [986, 707] width 75 height 44
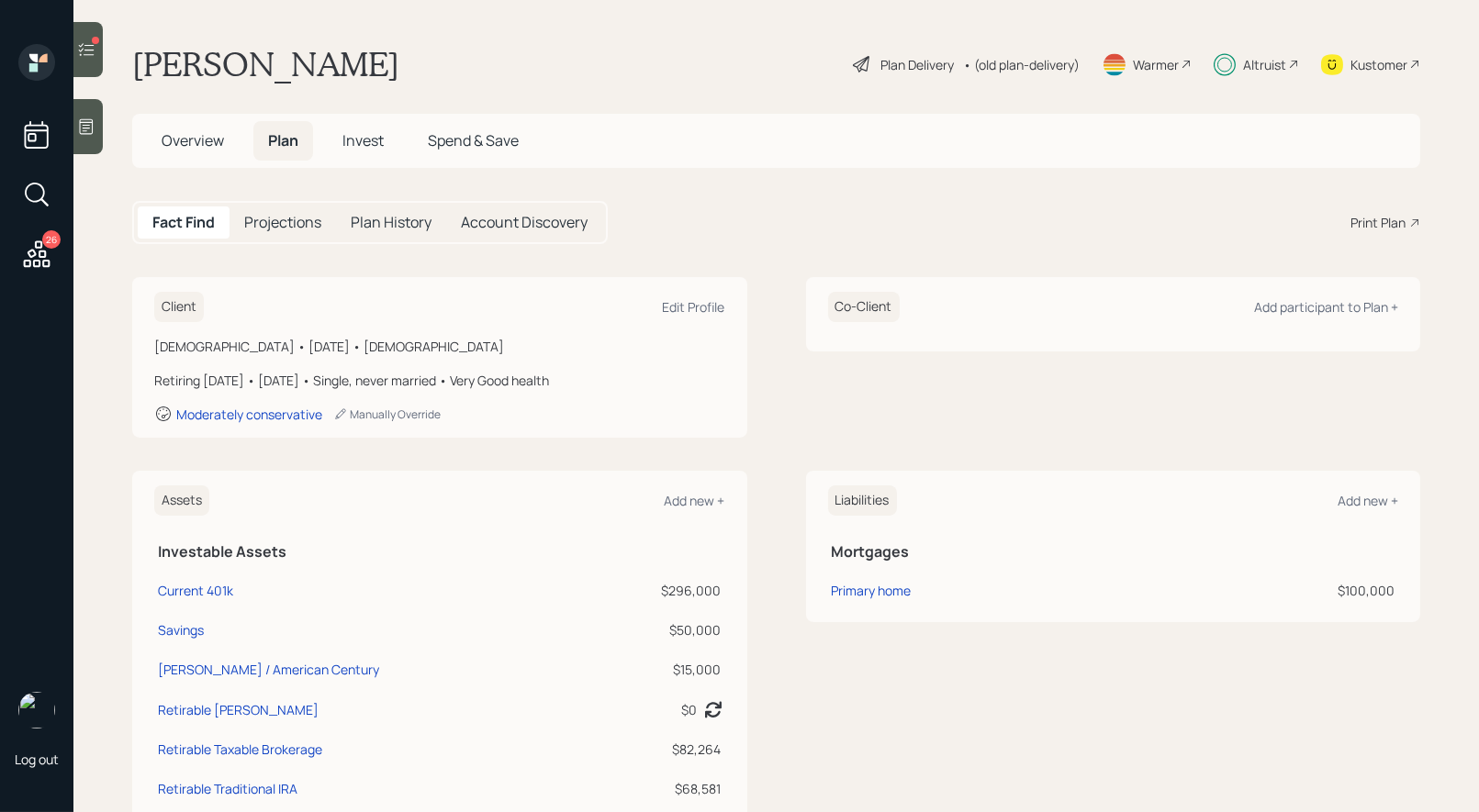
click at [885, 66] on div "Plan Delivery" at bounding box center [917, 64] width 73 height 19
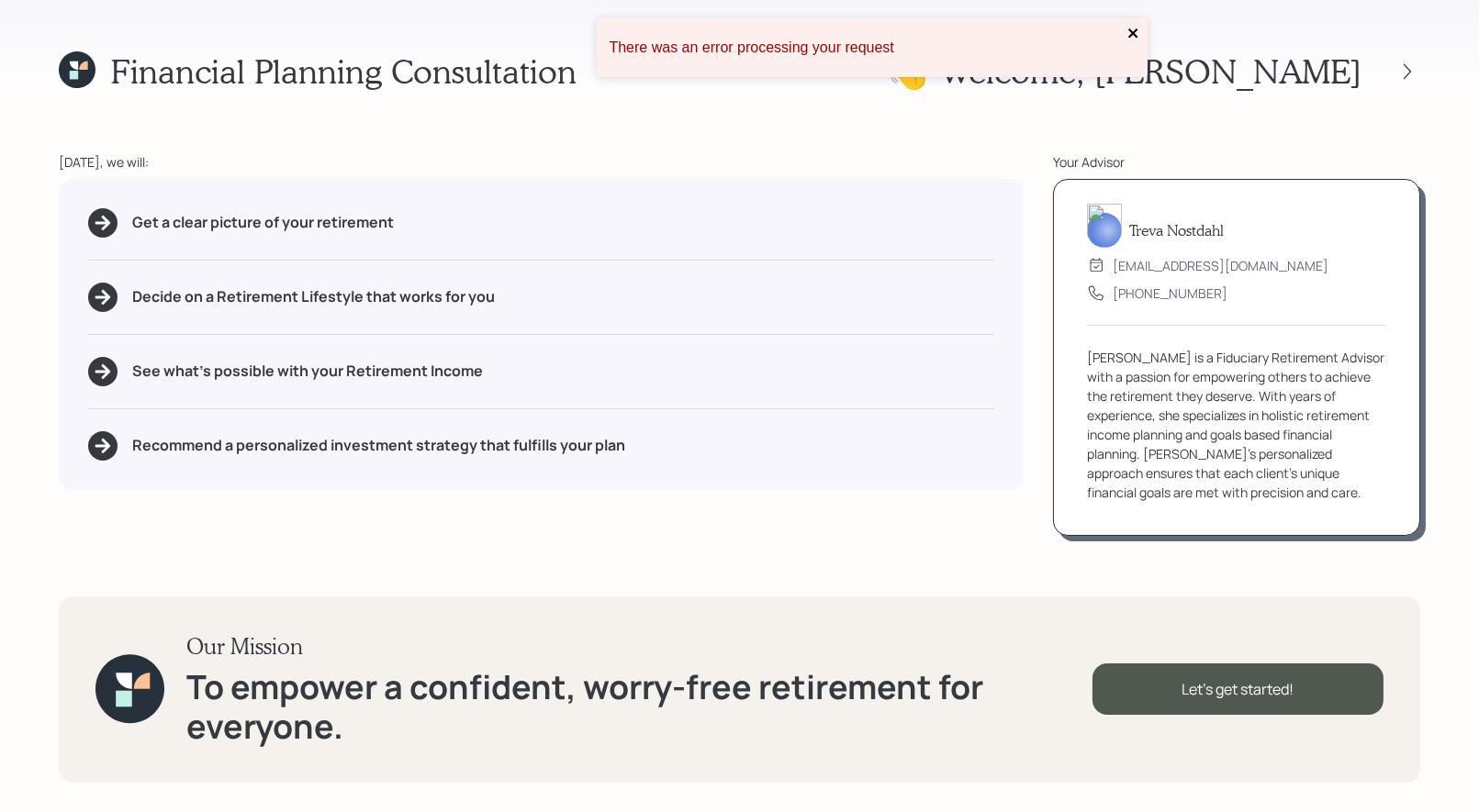
click at [1133, 32] on icon "close" at bounding box center [1133, 34] width 10 height 10
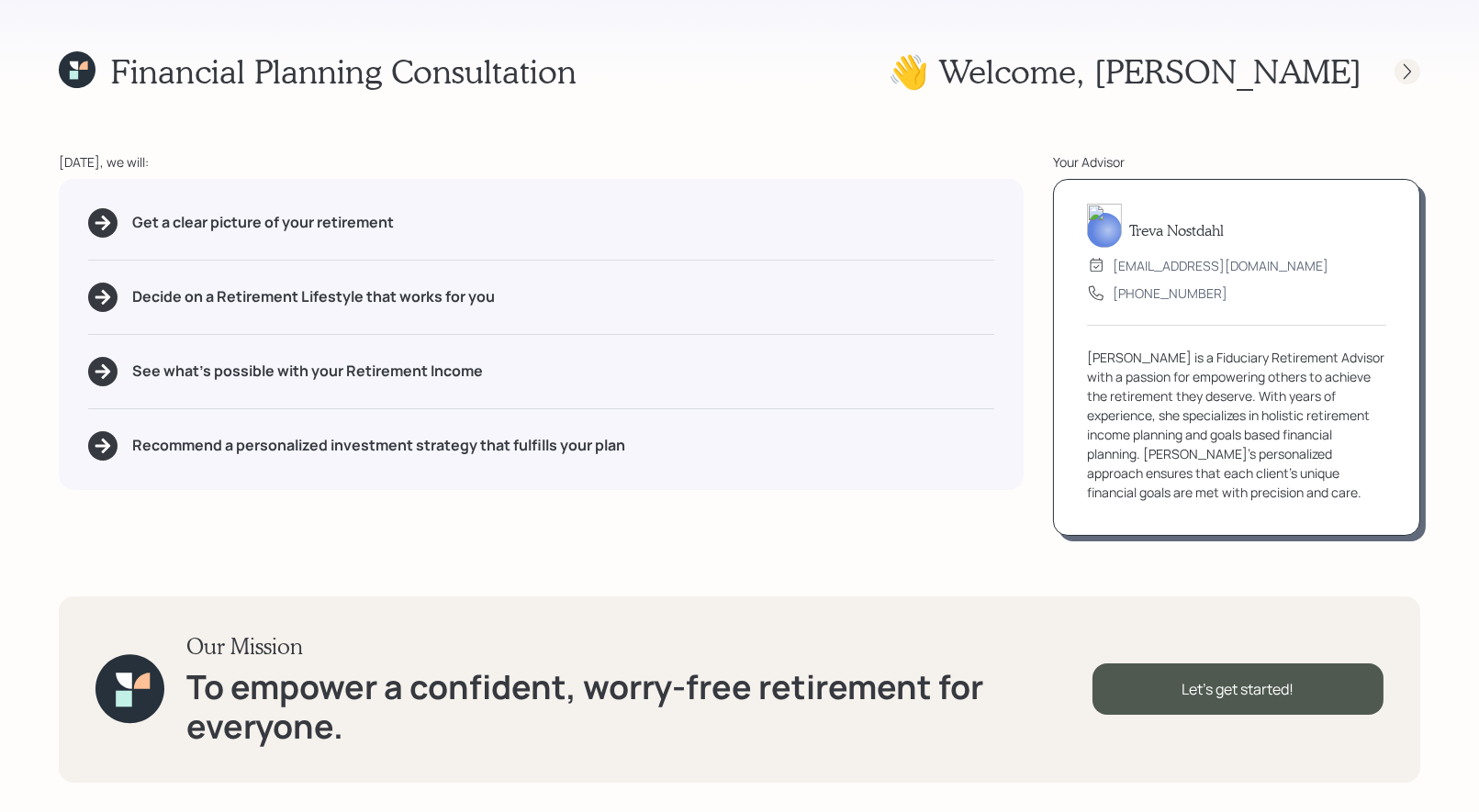
click at [1406, 66] on icon at bounding box center [1408, 71] width 8 height 15
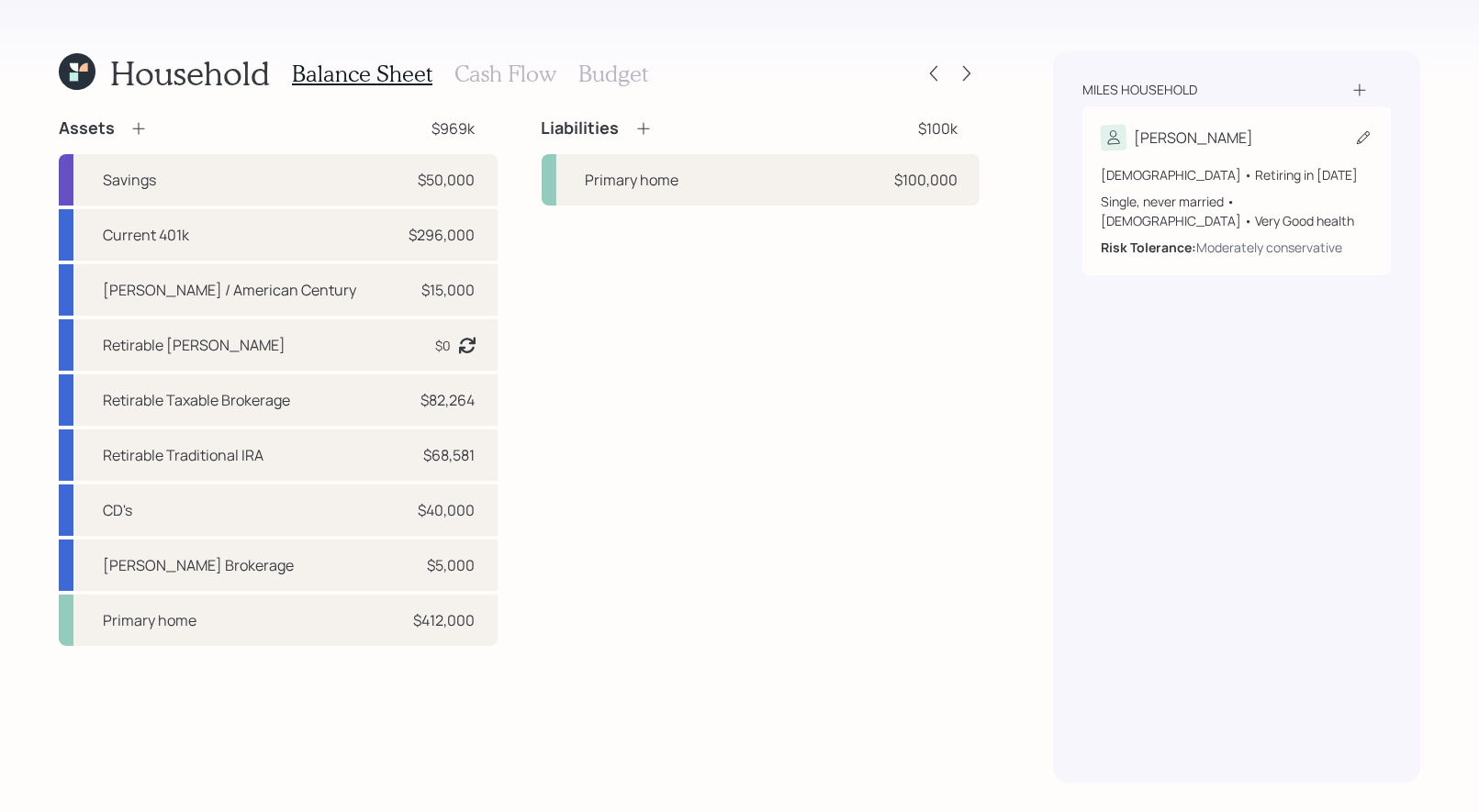
click at [1368, 132] on icon at bounding box center [1363, 137] width 12 height 12
select select "very_good"
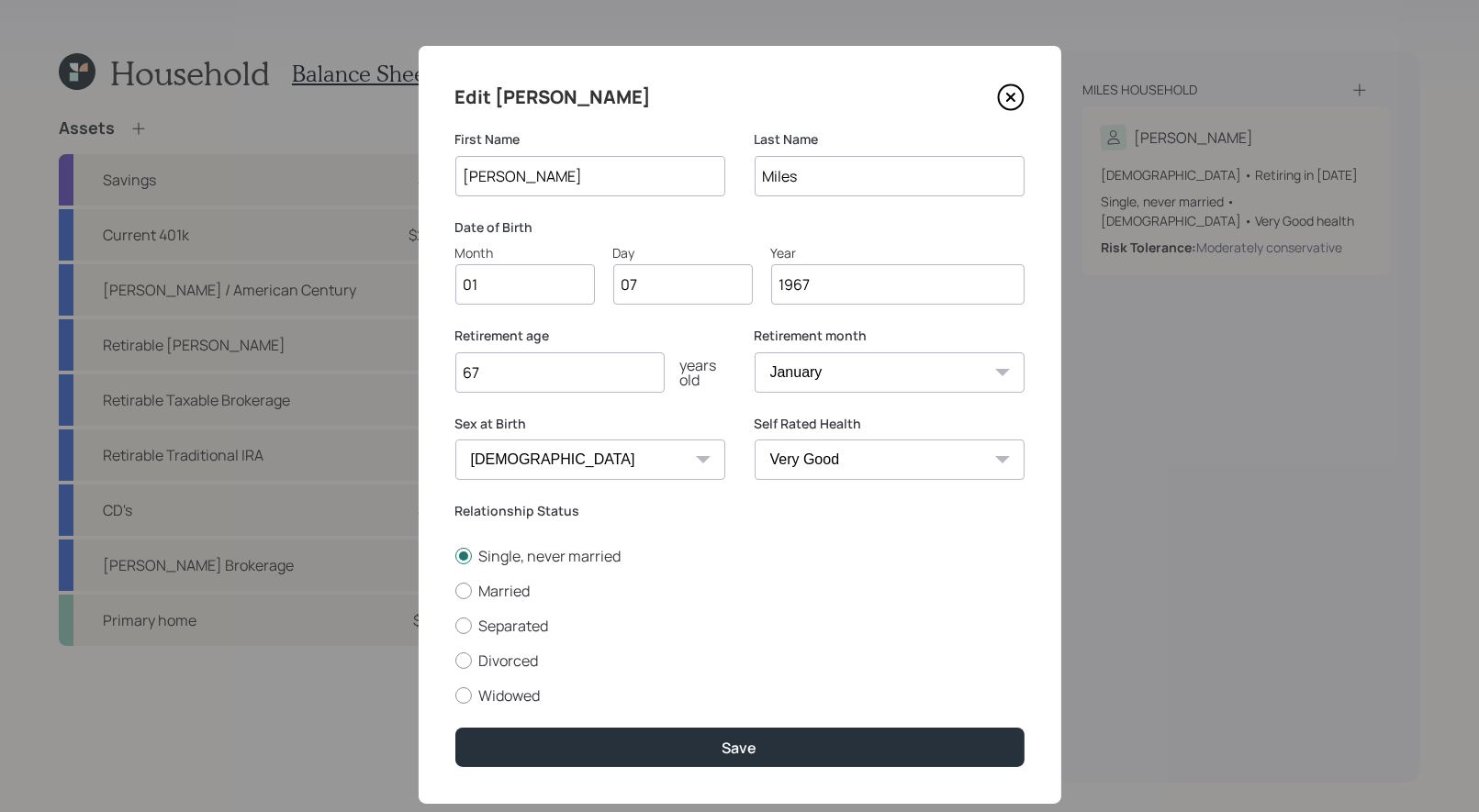
click at [505, 379] on input "67" at bounding box center [560, 372] width 209 height 40
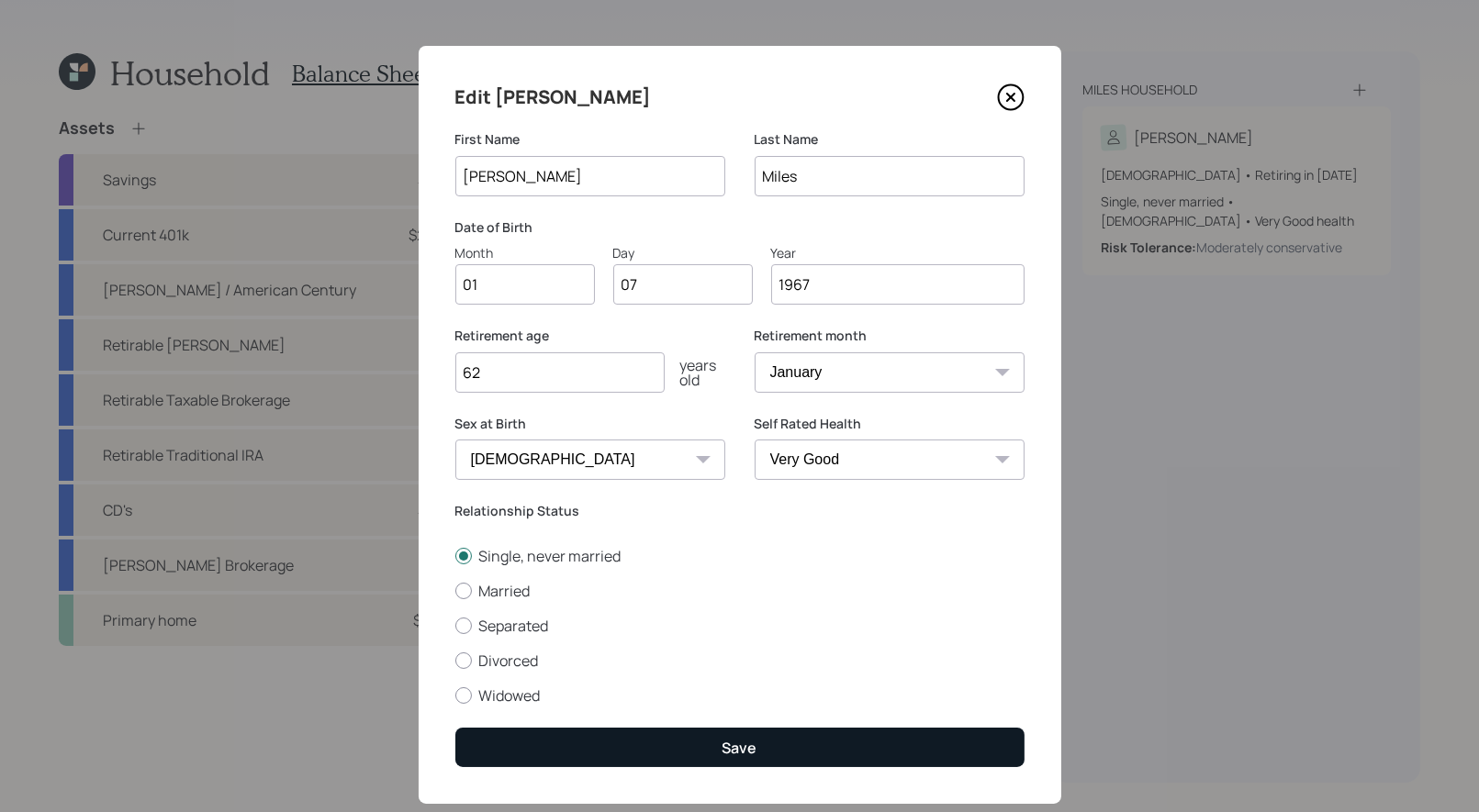
type input "62"
click at [699, 742] on button "Save" at bounding box center [740, 747] width 570 height 39
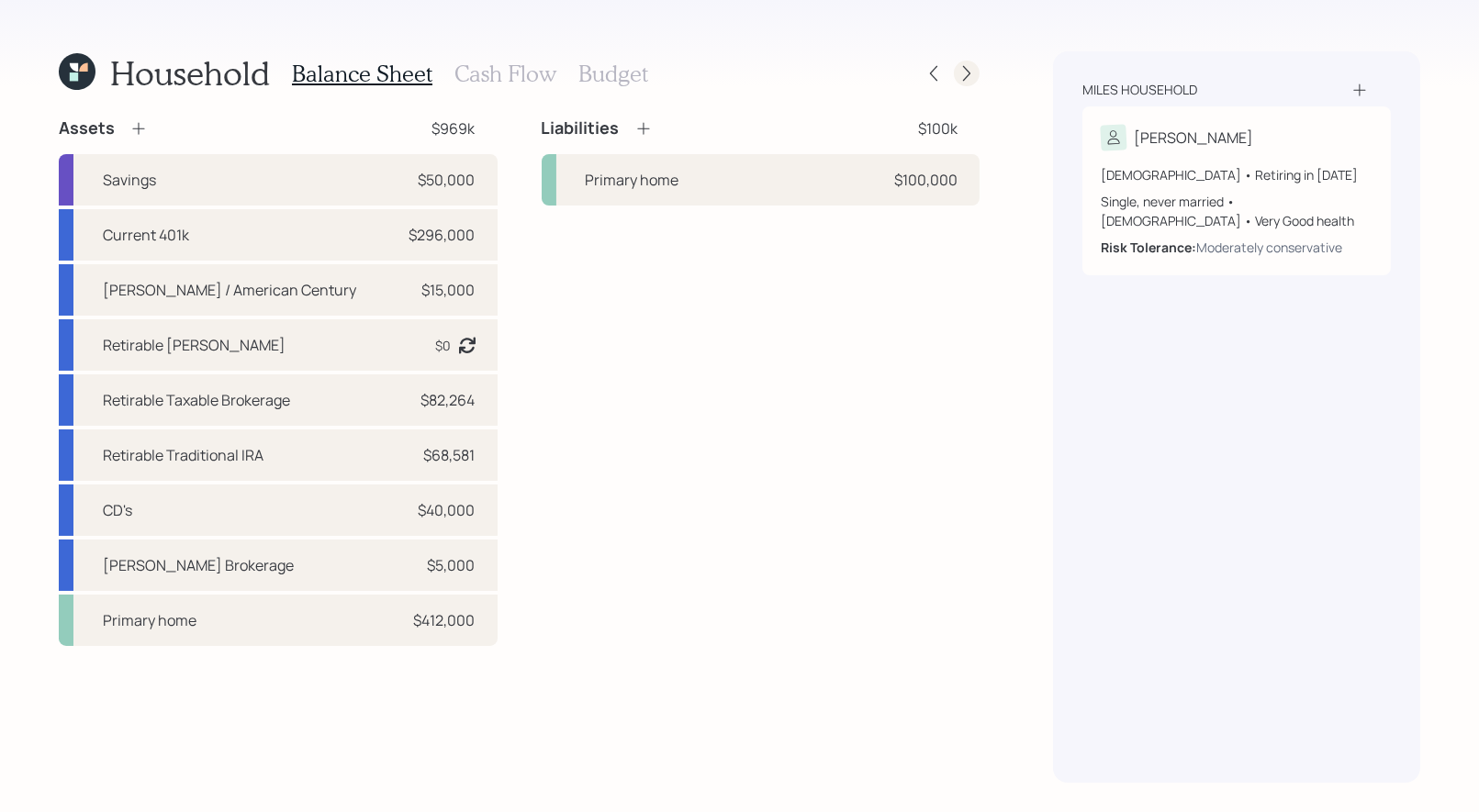
click at [972, 77] on icon at bounding box center [966, 73] width 18 height 18
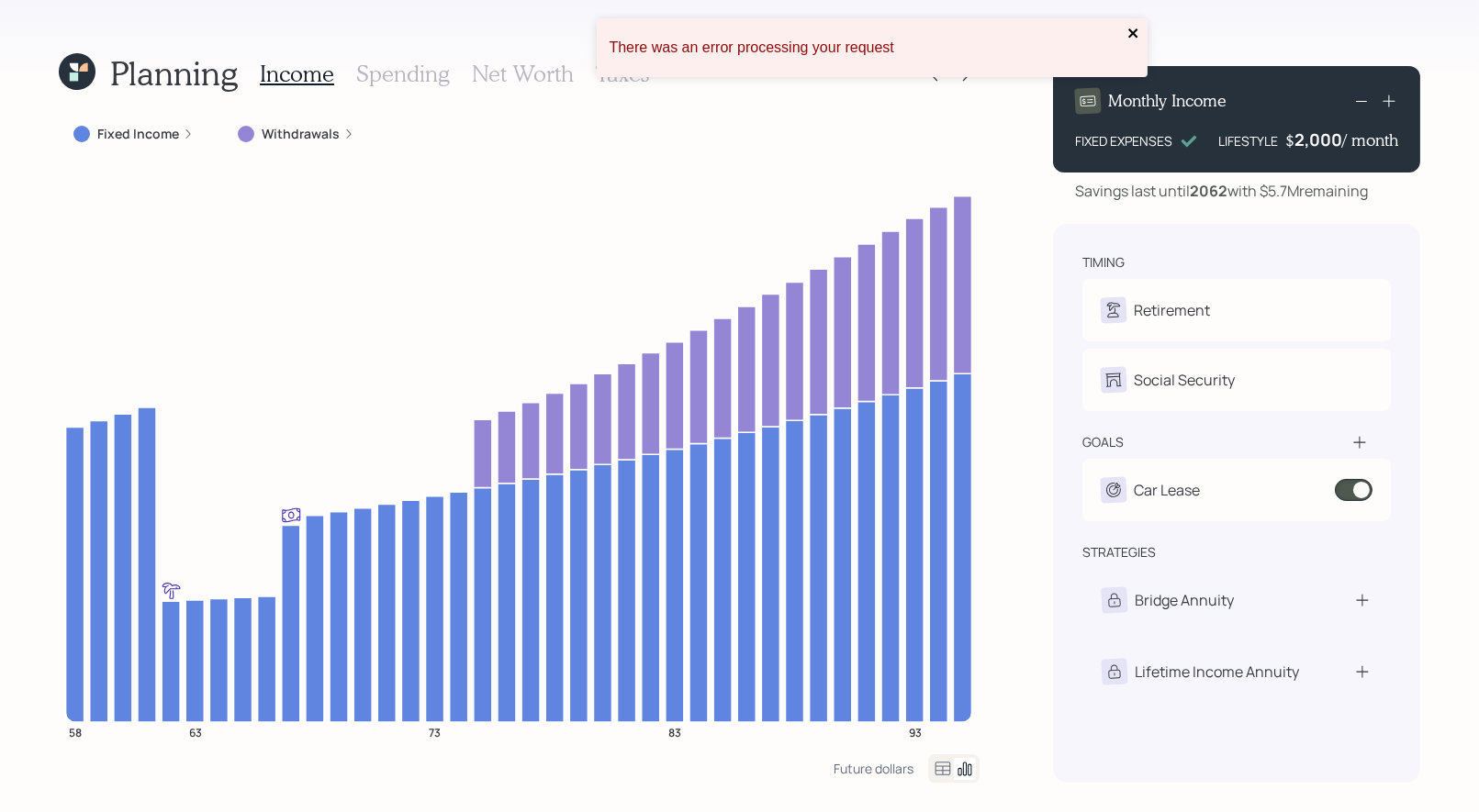
click at [1132, 34] on icon "close" at bounding box center [1133, 34] width 10 height 10
click at [1133, 34] on icon "close" at bounding box center [1133, 34] width 10 height 10
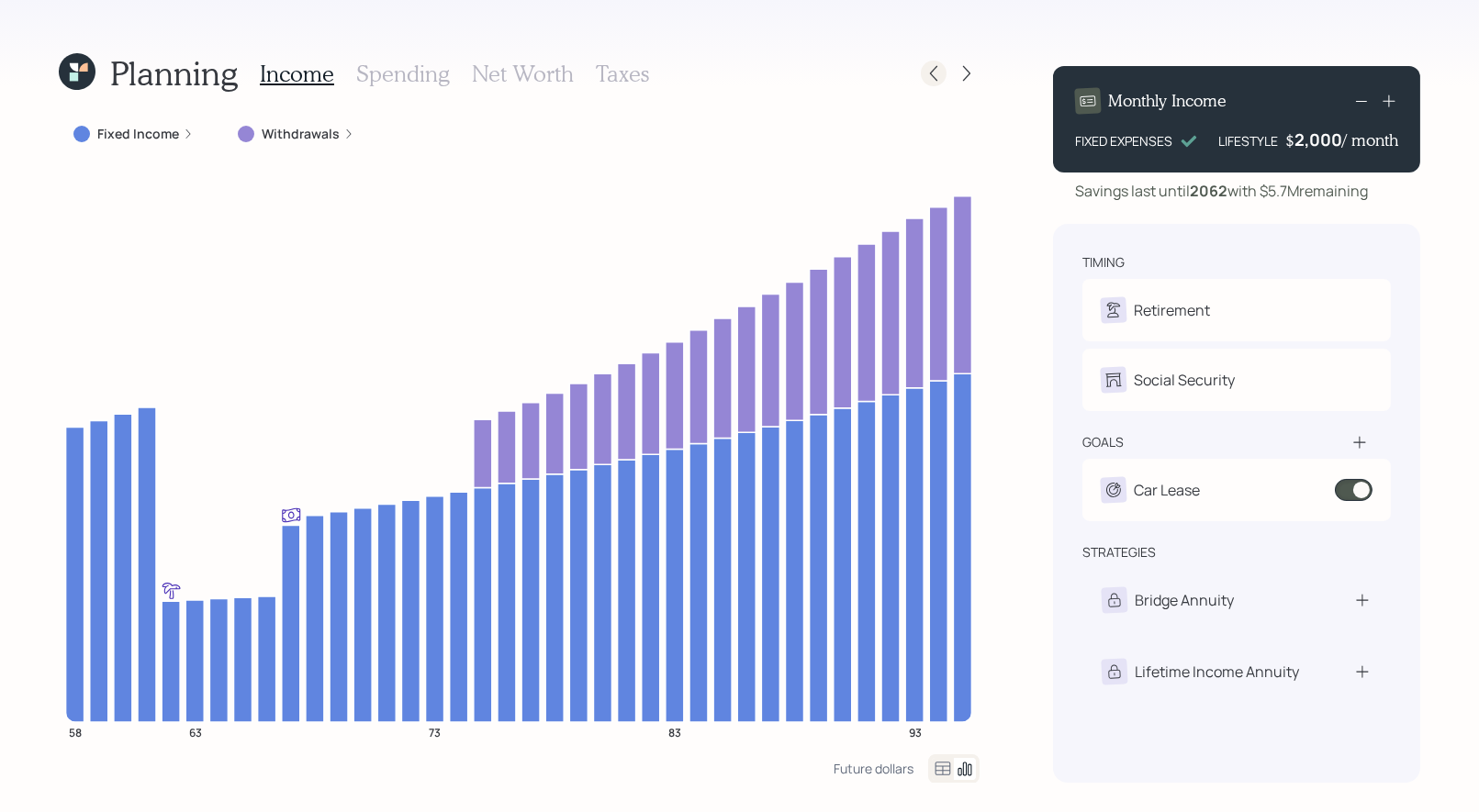
click at [933, 67] on icon at bounding box center [933, 73] width 18 height 18
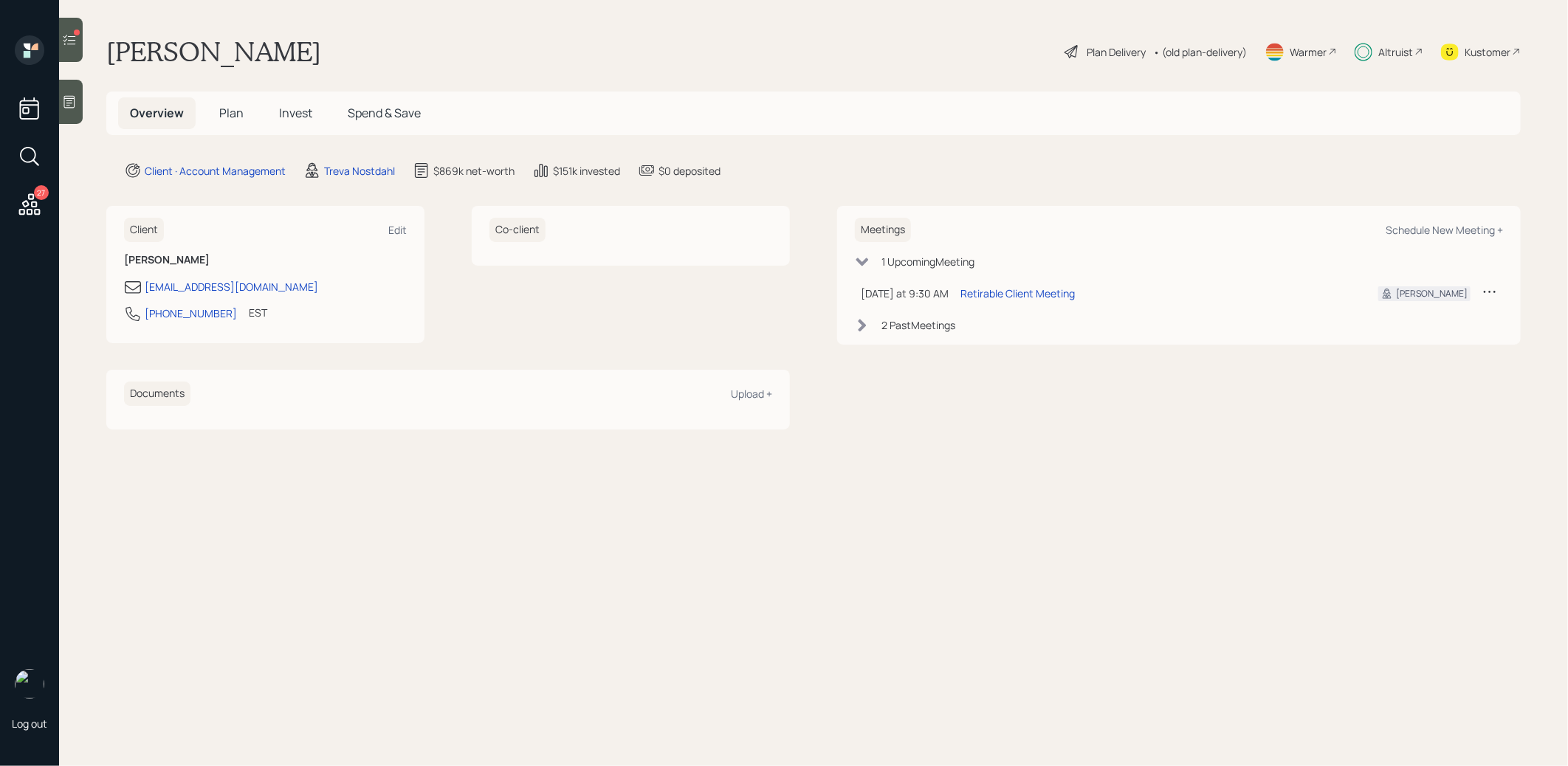
click at [229, 114] on span "Plan" at bounding box center [232, 113] width 25 height 16
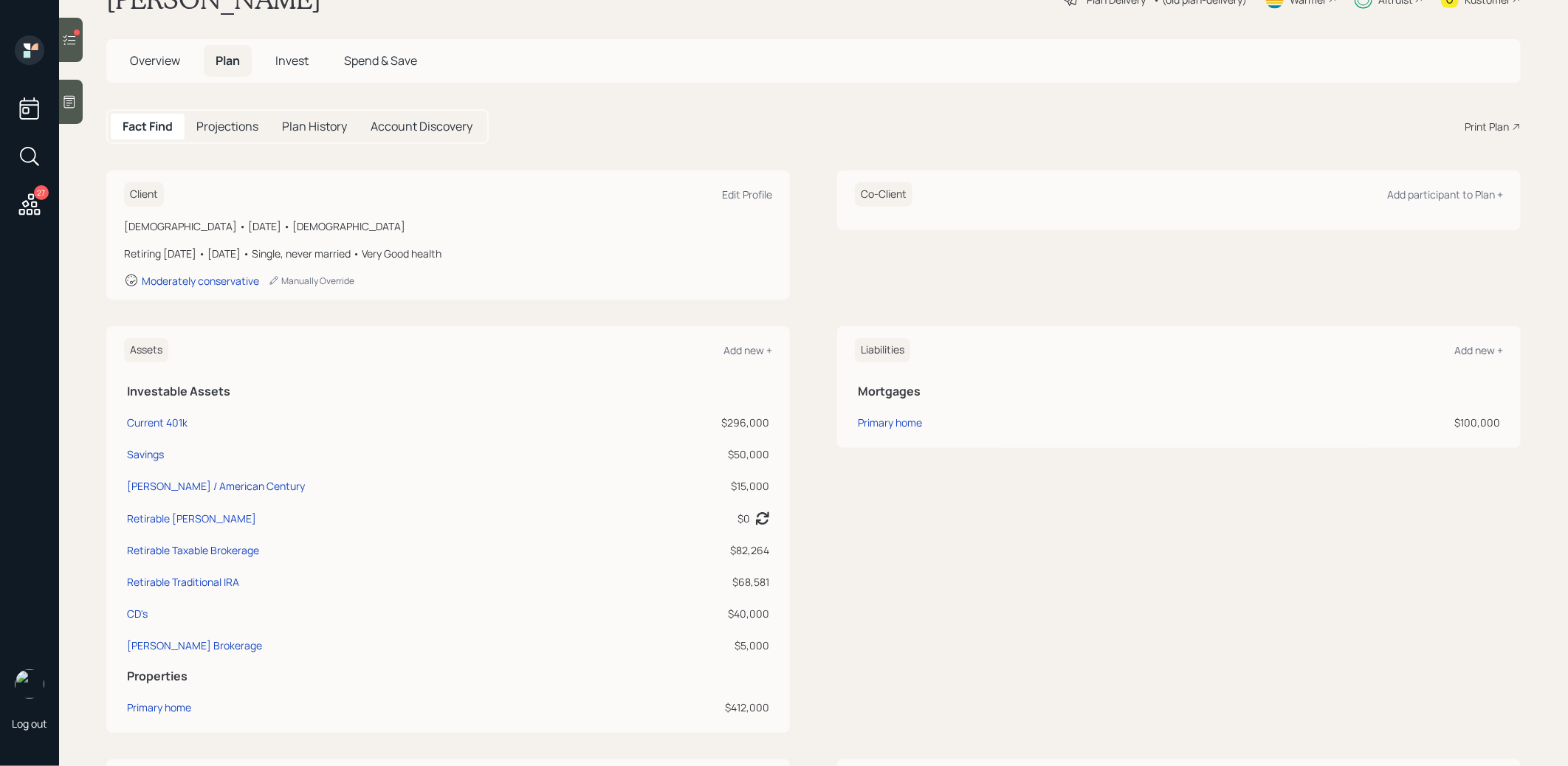
scroll to position [71, 0]
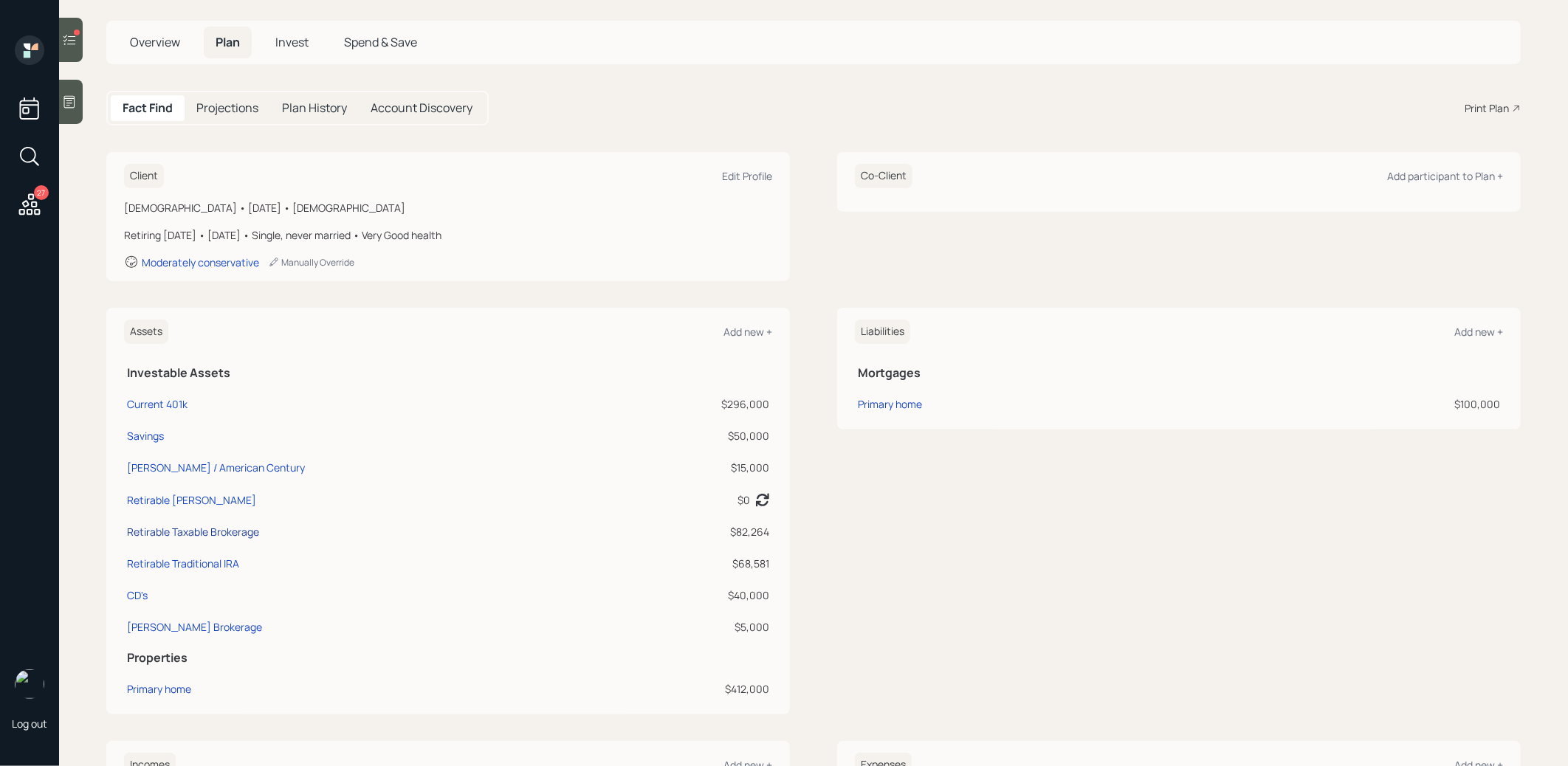
click at [194, 530] on div "Retirable Taxable Brokerage" at bounding box center [192, 532] width 132 height 15
select select "taxable"
select select "balanced"
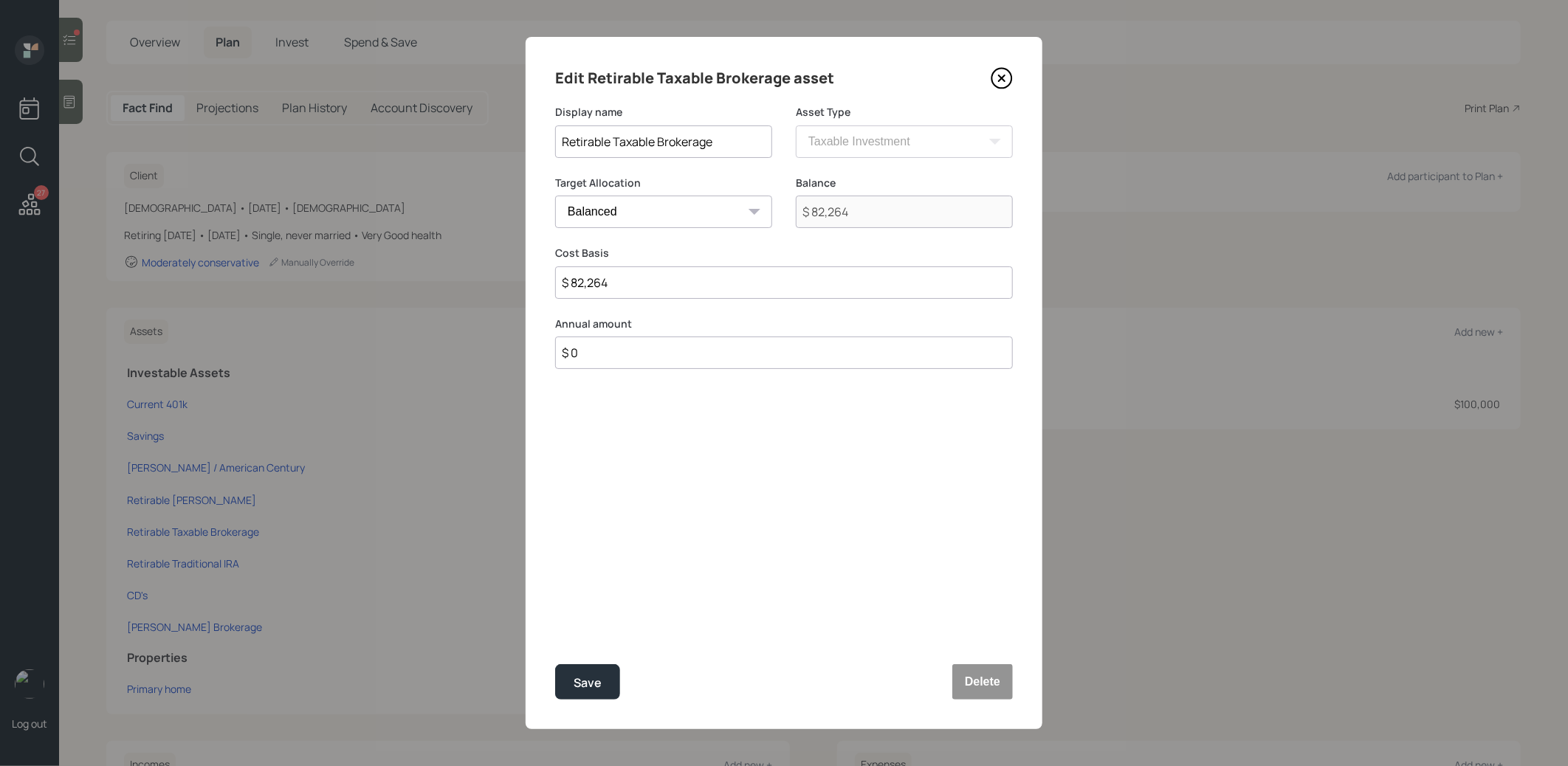
click at [735, 142] on input "Retirable Taxable Brokerage" at bounding box center [663, 142] width 217 height 32
click at [657, 142] on input "Retirable Taxable Brokerage" at bounding box center [663, 142] width 217 height 32
type input "Retirable Legacy Brokerage"
click at [591, 677] on div "Save" at bounding box center [588, 683] width 28 height 20
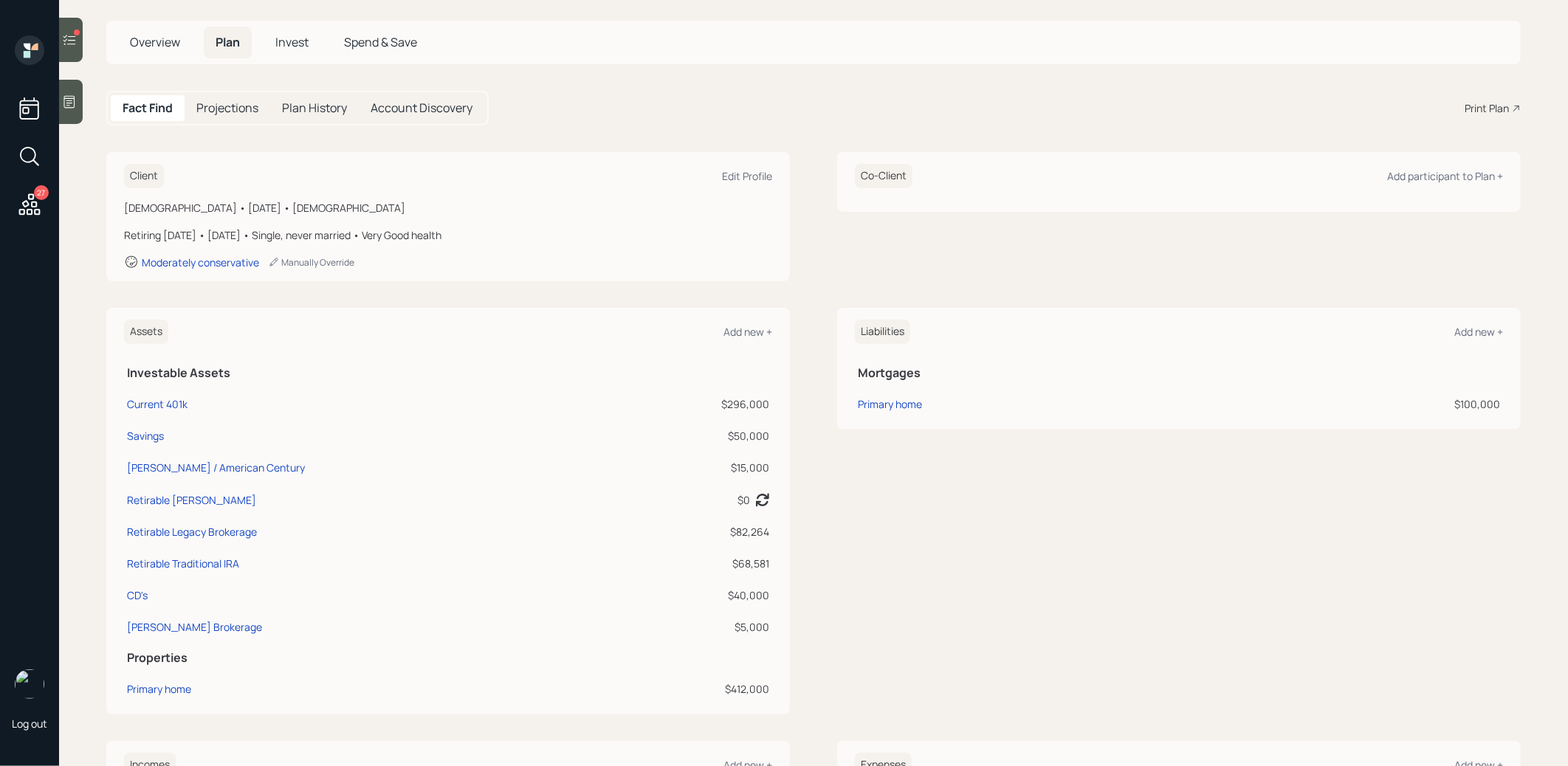
click at [294, 42] on span "Invest" at bounding box center [292, 42] width 33 height 16
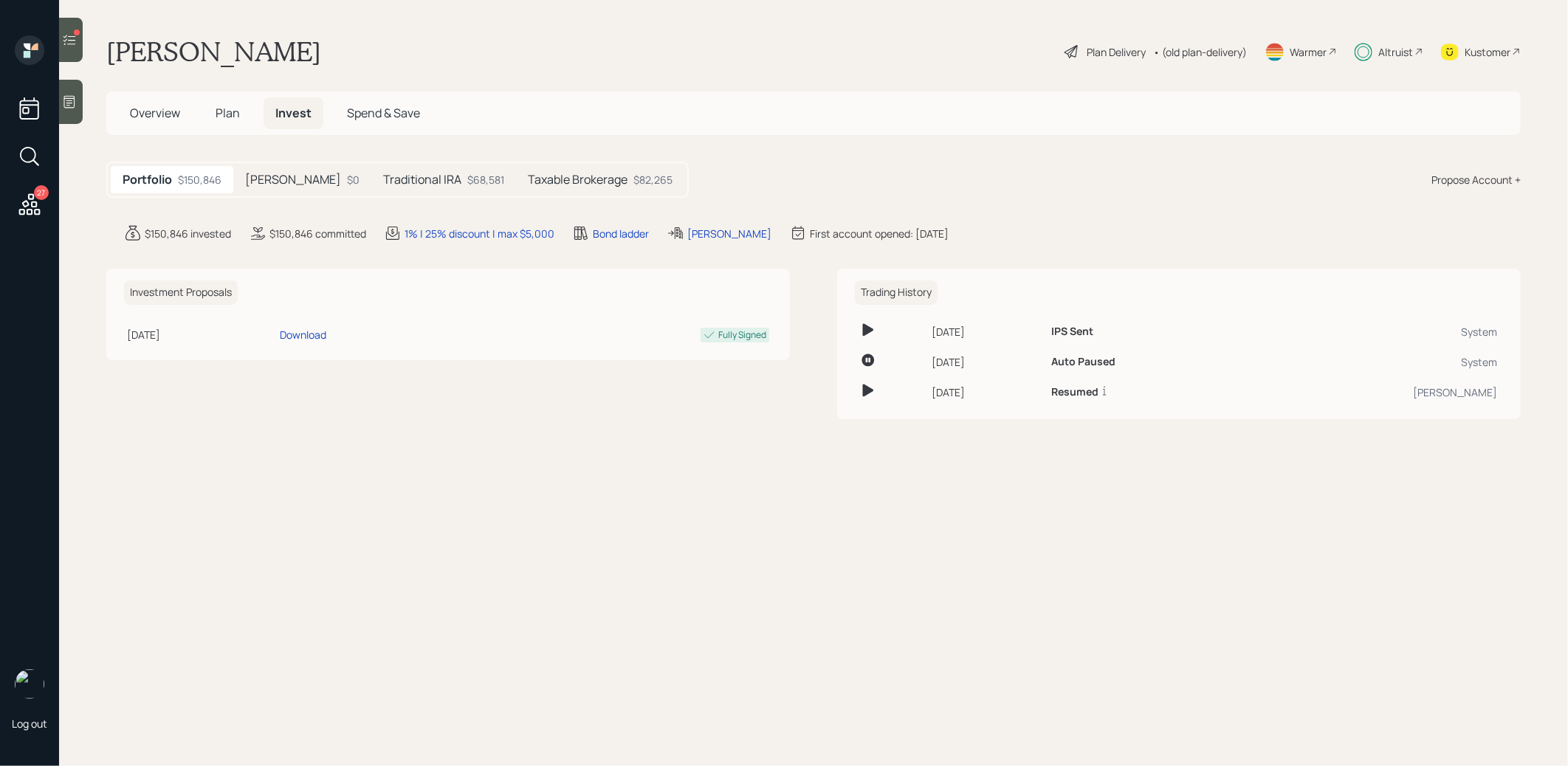
click at [1484, 180] on div "Propose Account +" at bounding box center [1476, 180] width 90 height 15
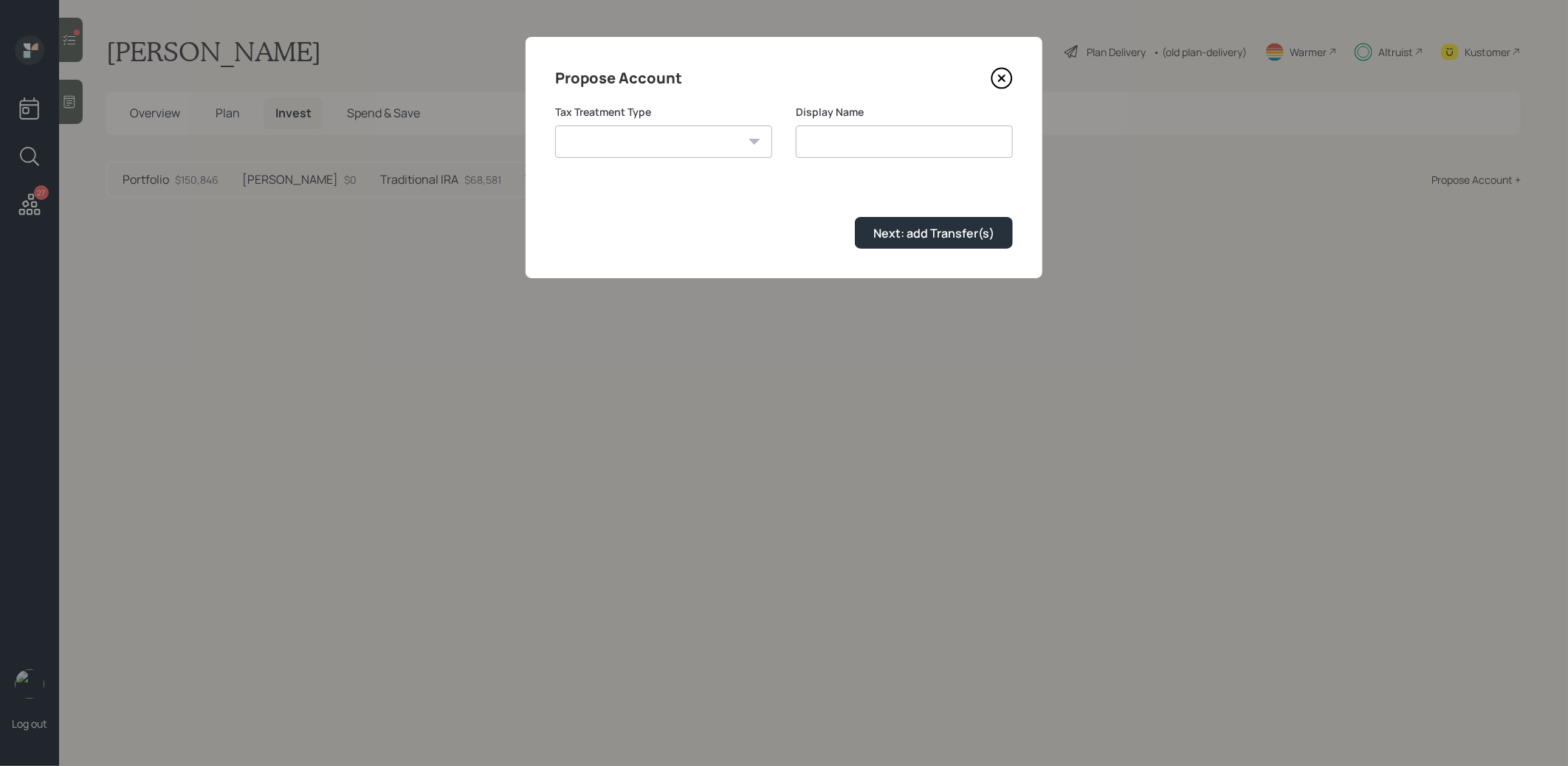
click at [683, 136] on select "Roth Taxable Traditional" at bounding box center [663, 142] width 217 height 32
select select "taxable"
click at [555, 126] on select "Roth Taxable Traditional" at bounding box center [663, 142] width 217 height 32
click at [876, 144] on input "Taxable" at bounding box center [904, 142] width 217 height 32
type input "T"
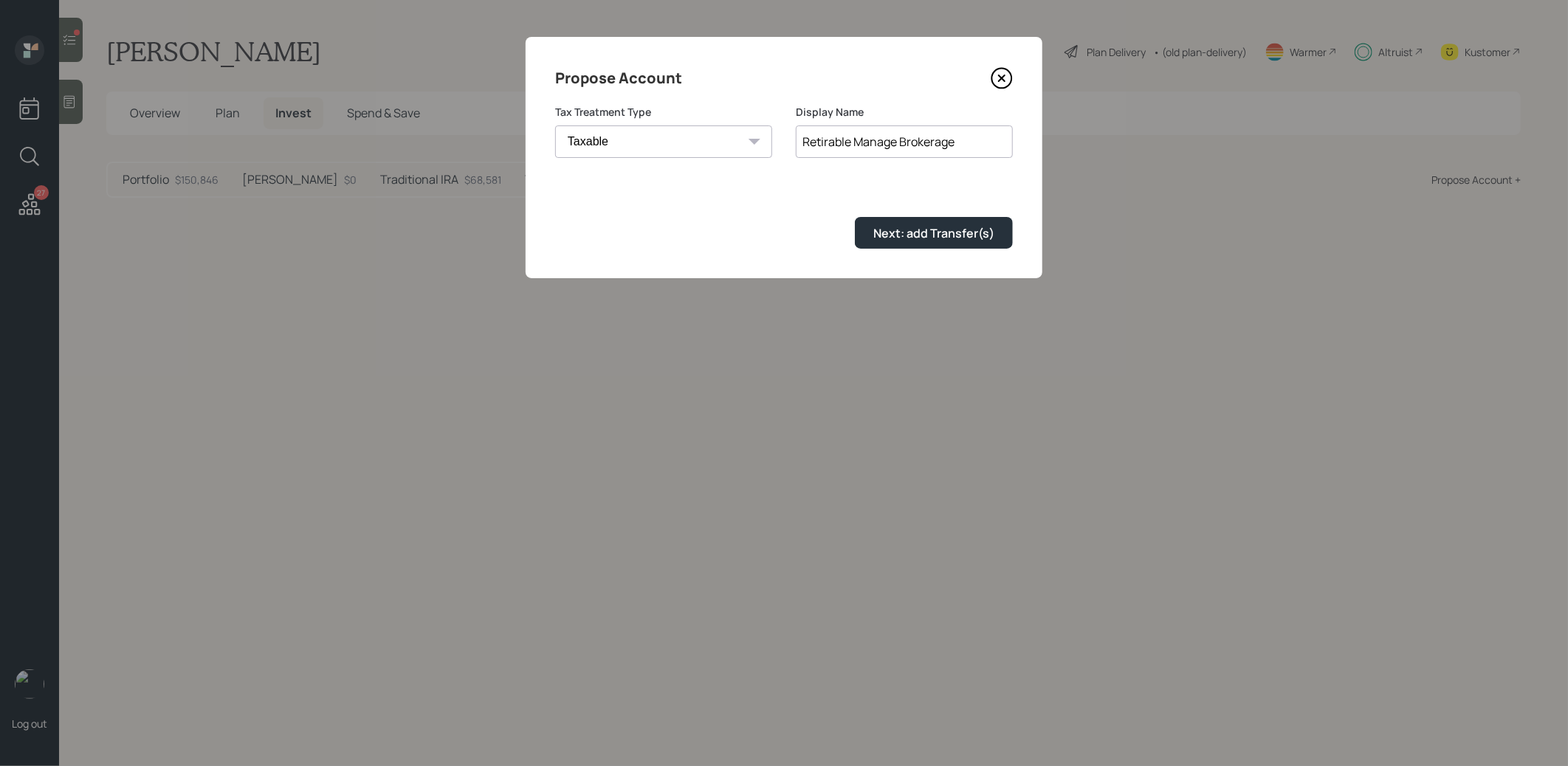
click at [898, 146] on input "Retirable Manage Brokerage" at bounding box center [904, 142] width 217 height 32
type input "Retirable Managed Brokerage"
click at [914, 236] on div "Next: add Transfer(s)" at bounding box center [933, 233] width 121 height 16
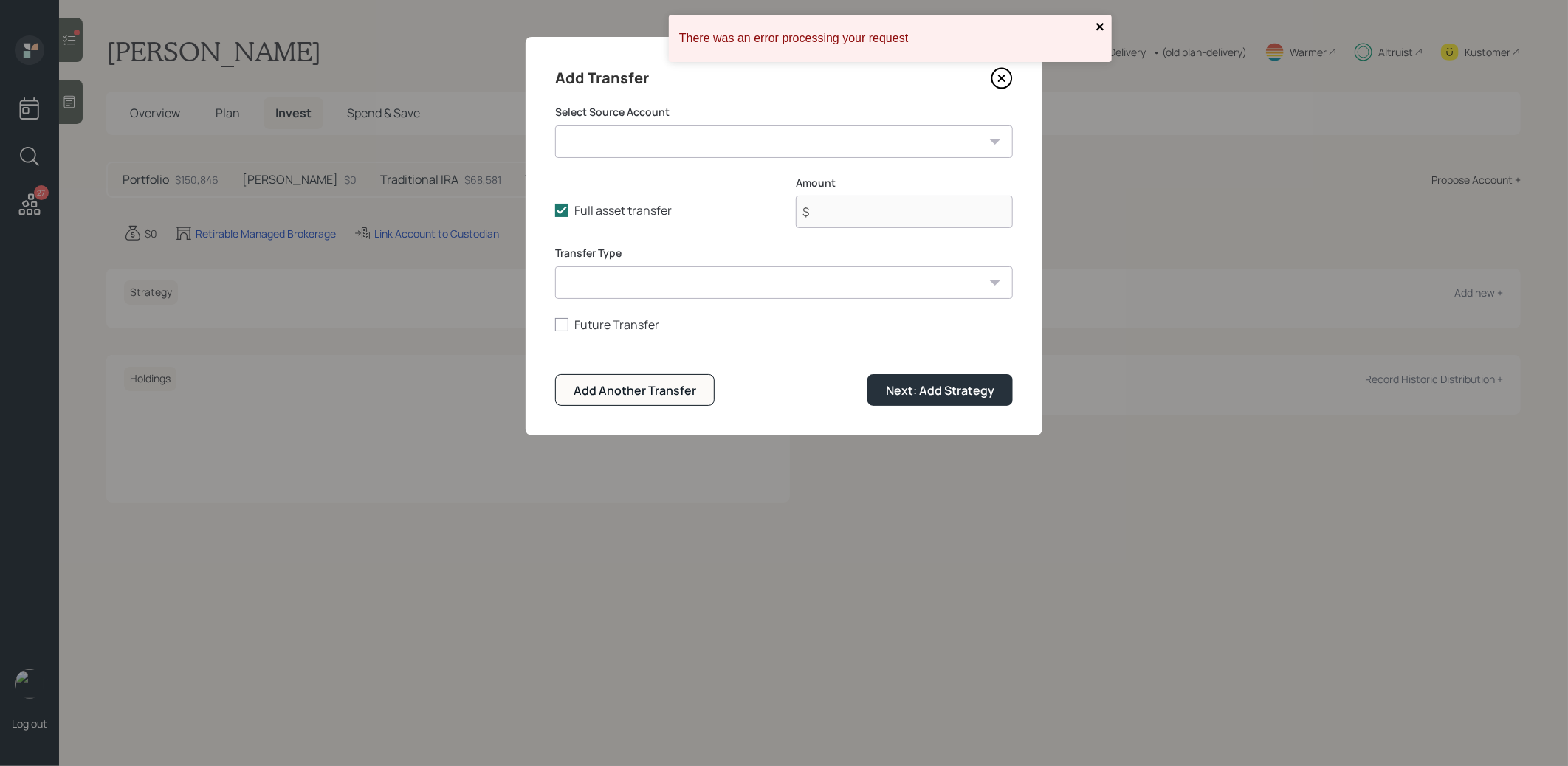
click at [1101, 25] on icon "close" at bounding box center [1100, 27] width 8 height 8
